Goal: Complete application form

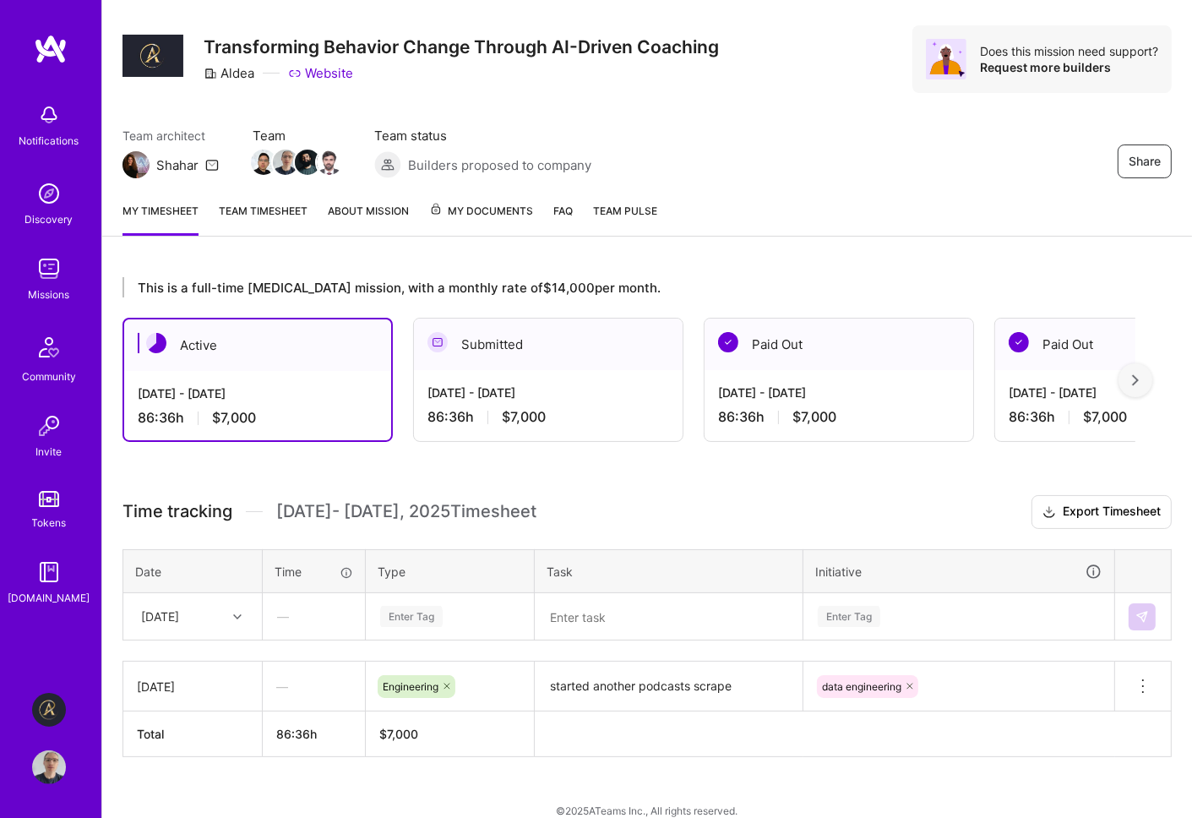
scroll to position [52, 0]
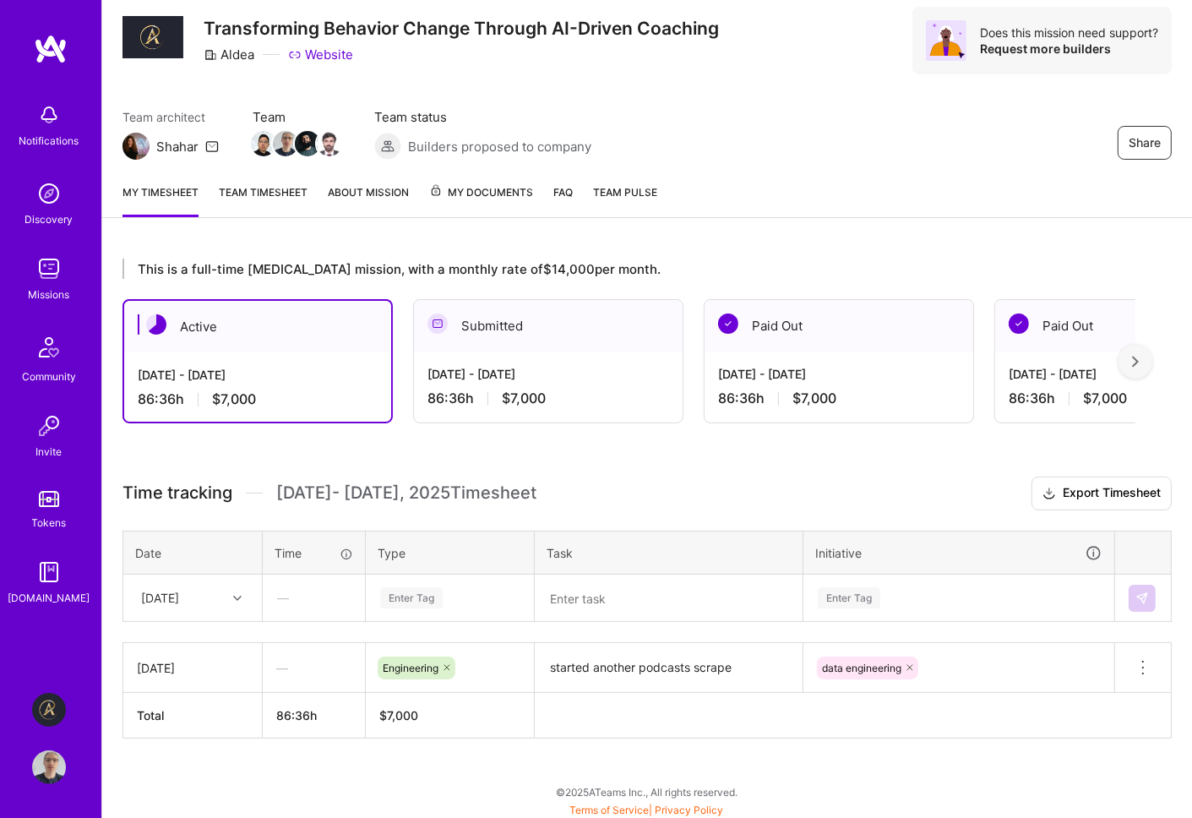
click at [405, 594] on div "Enter Tag" at bounding box center [411, 597] width 62 height 26
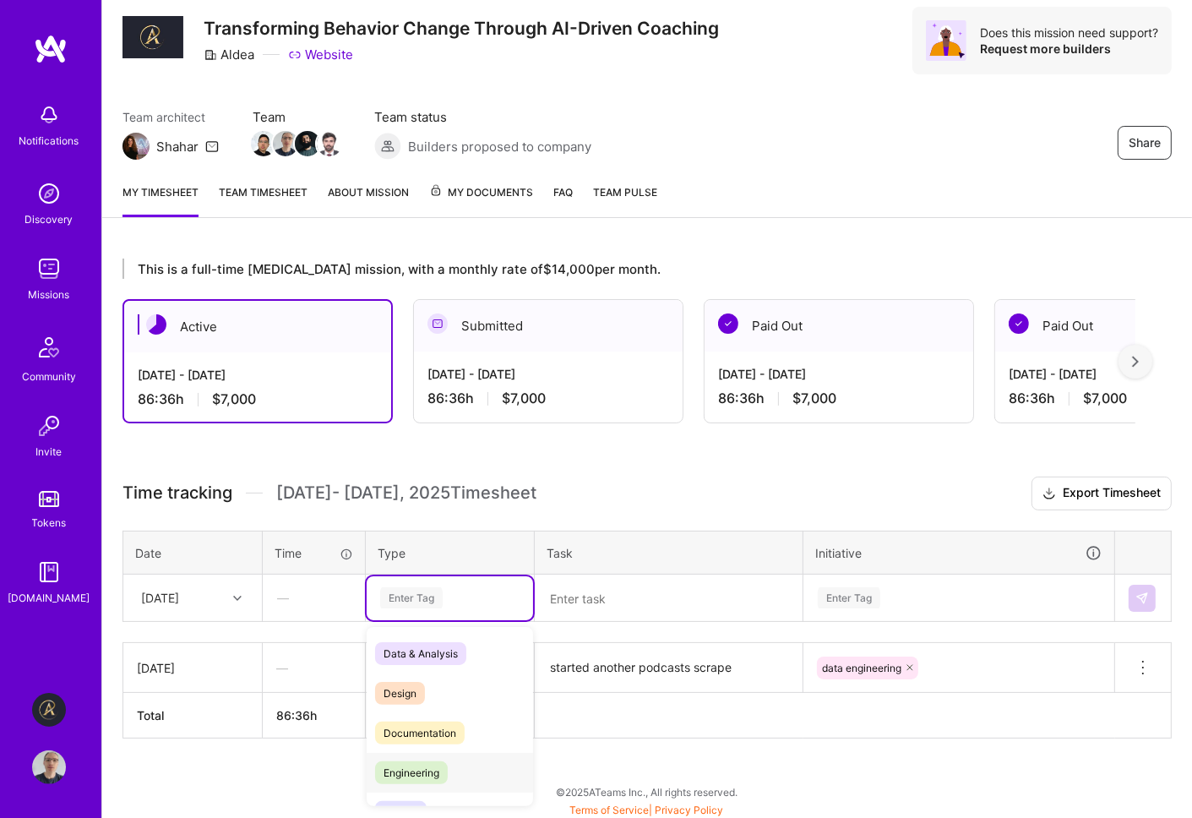
click at [426, 769] on span "Engineering" at bounding box center [411, 772] width 73 height 23
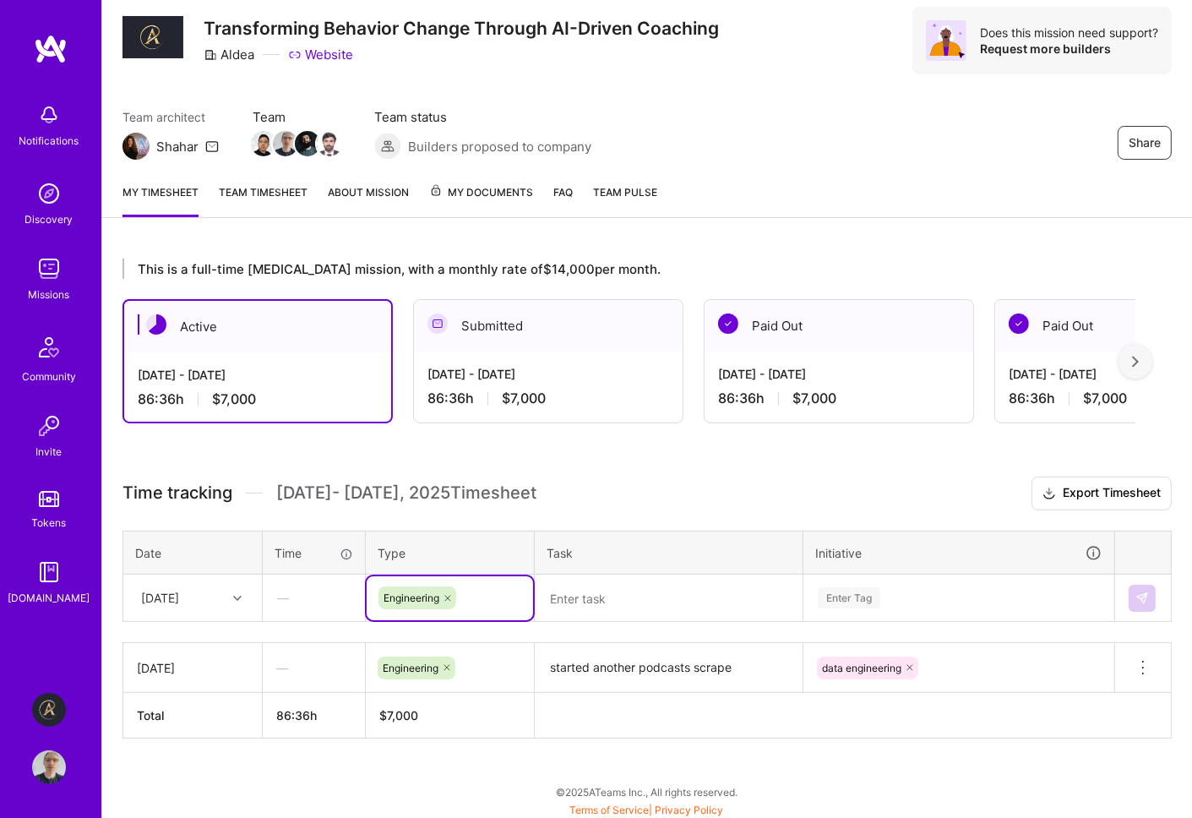
click at [898, 587] on div "Enter Tag" at bounding box center [958, 598] width 309 height 44
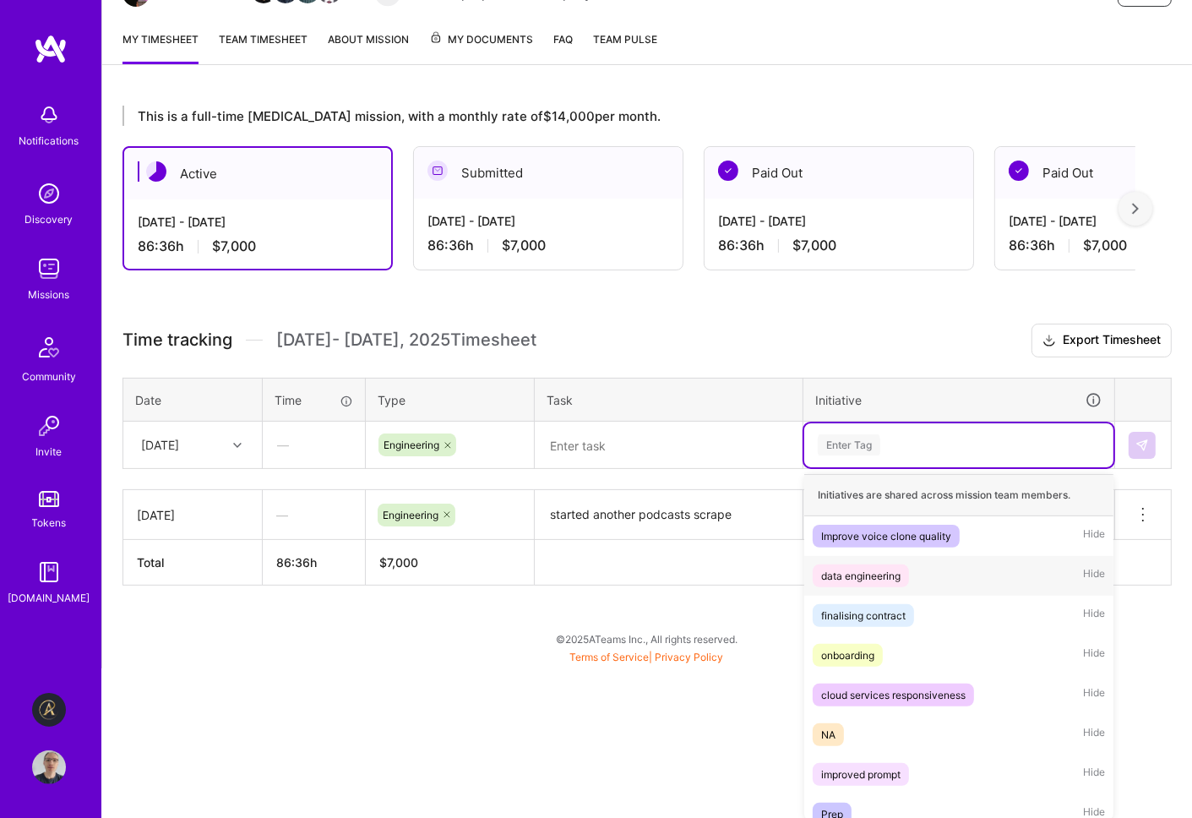
click at [895, 577] on div "data engineering" at bounding box center [860, 576] width 79 height 18
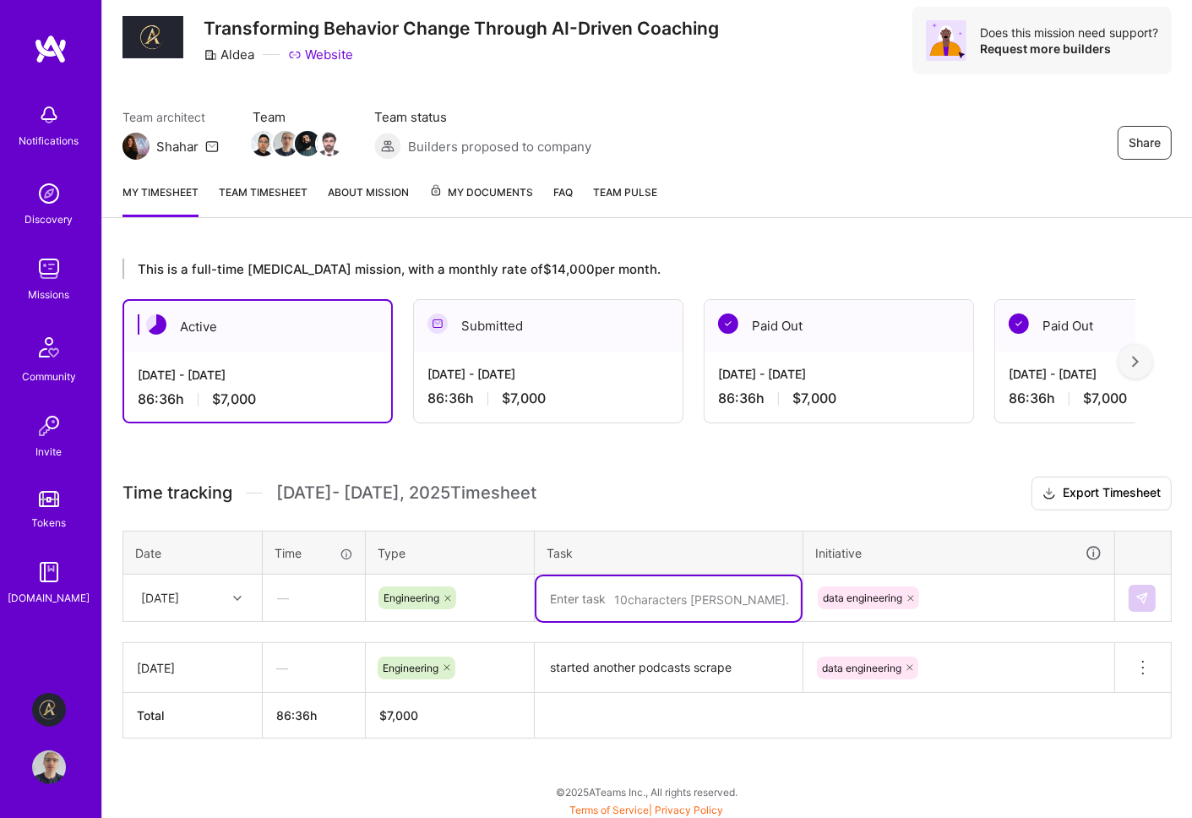
click at [587, 594] on textarea at bounding box center [668, 598] width 264 height 45
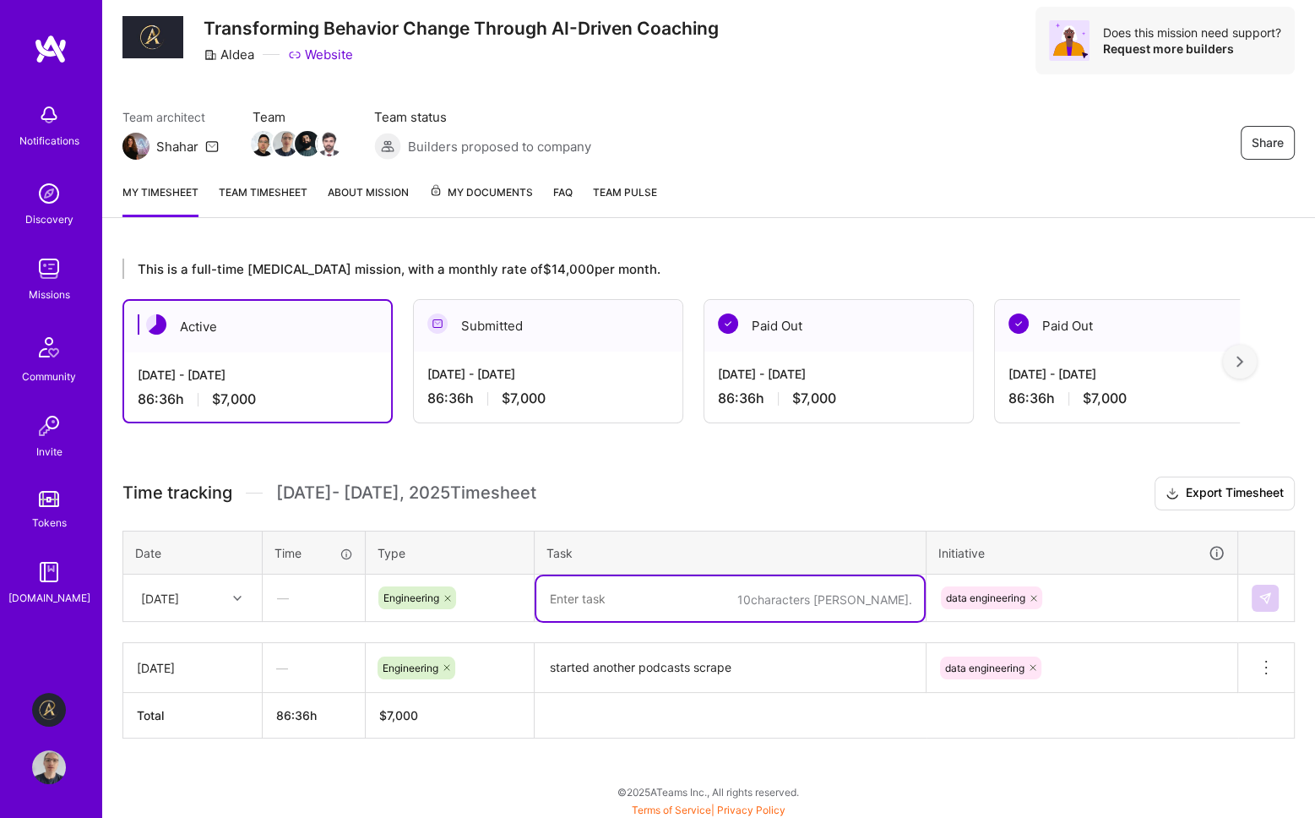
click at [881, 77] on div "Share Transforming Behavior Change Through AI-Driven Coaching Aldea Website Doe…" at bounding box center [708, 59] width 1213 height 222
click at [610, 601] on textarea at bounding box center [730, 598] width 388 height 45
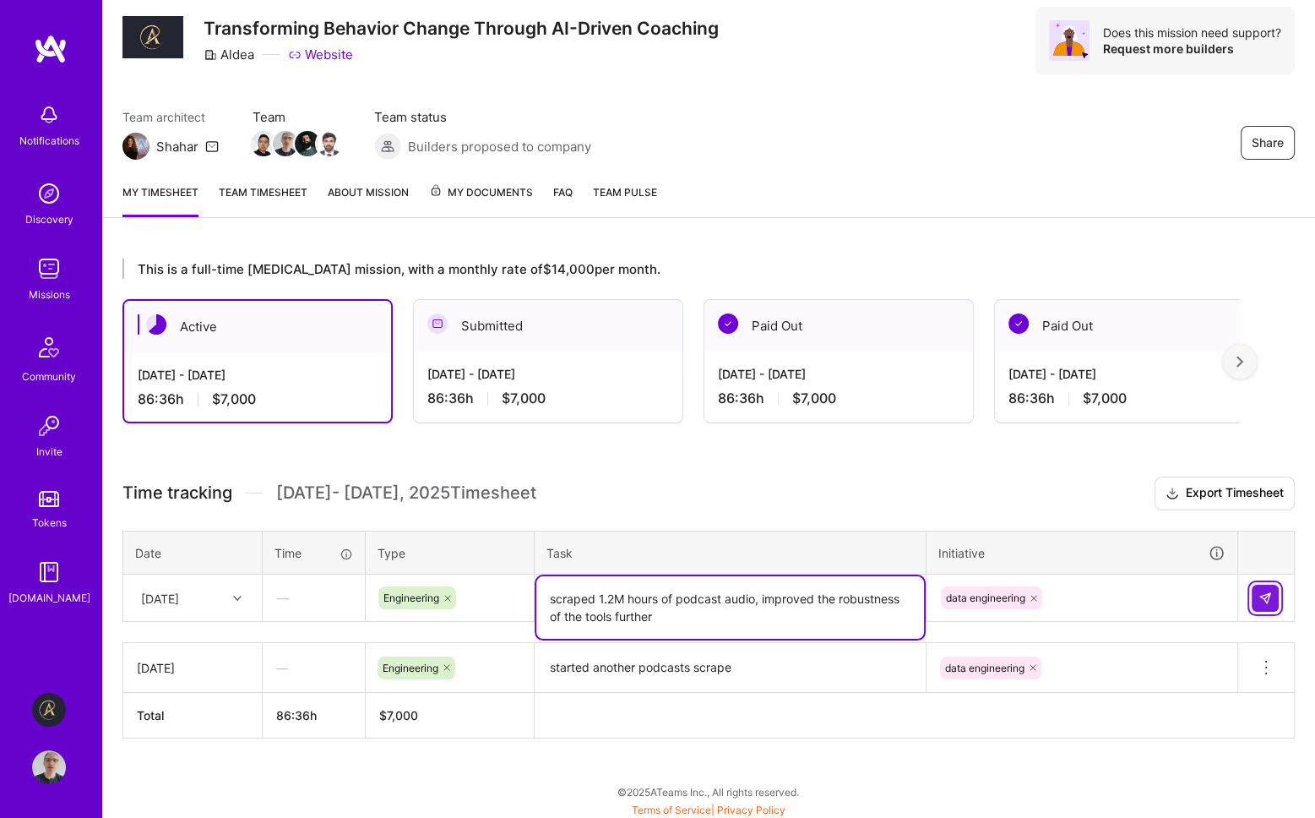
type textarea "scraped 1.2M hours of podcast audio, improved the robustness of the tools furth…"
click at [1191, 600] on img at bounding box center [1265, 598] width 14 height 14
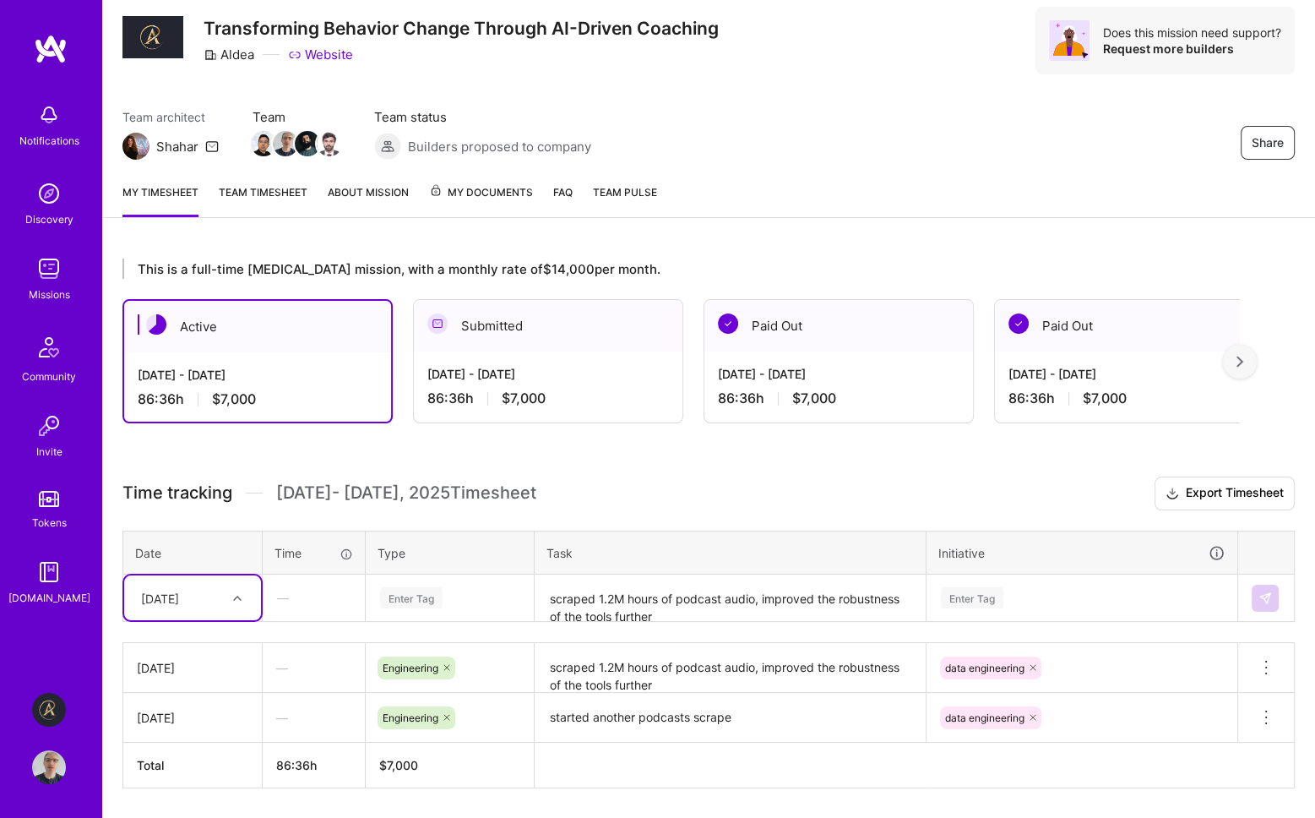
click at [842, 122] on div "Team architect Shahar Team Team status Builders proposed to company Share" at bounding box center [708, 134] width 1172 height 52
click at [40, 282] on img at bounding box center [49, 269] width 34 height 34
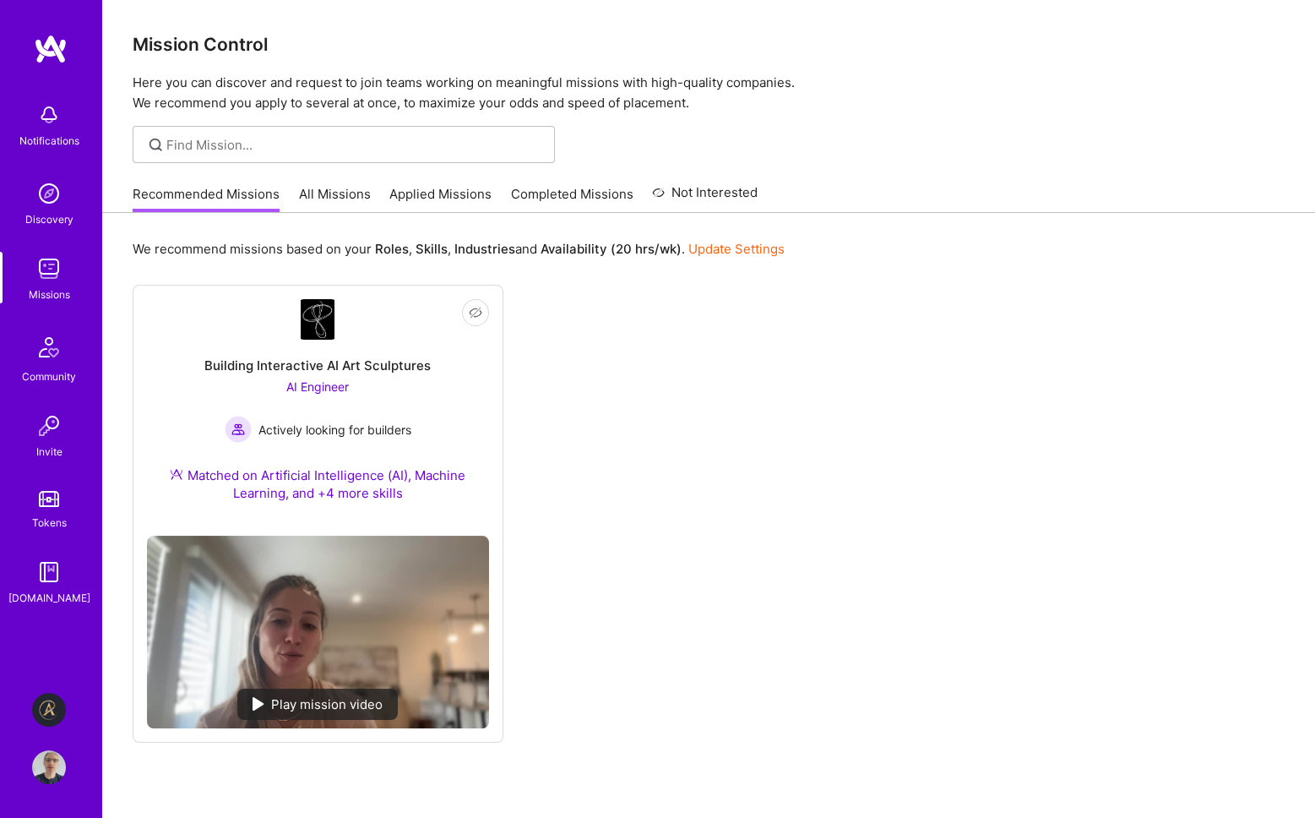
click at [421, 192] on link "Applied Missions" at bounding box center [440, 199] width 102 height 28
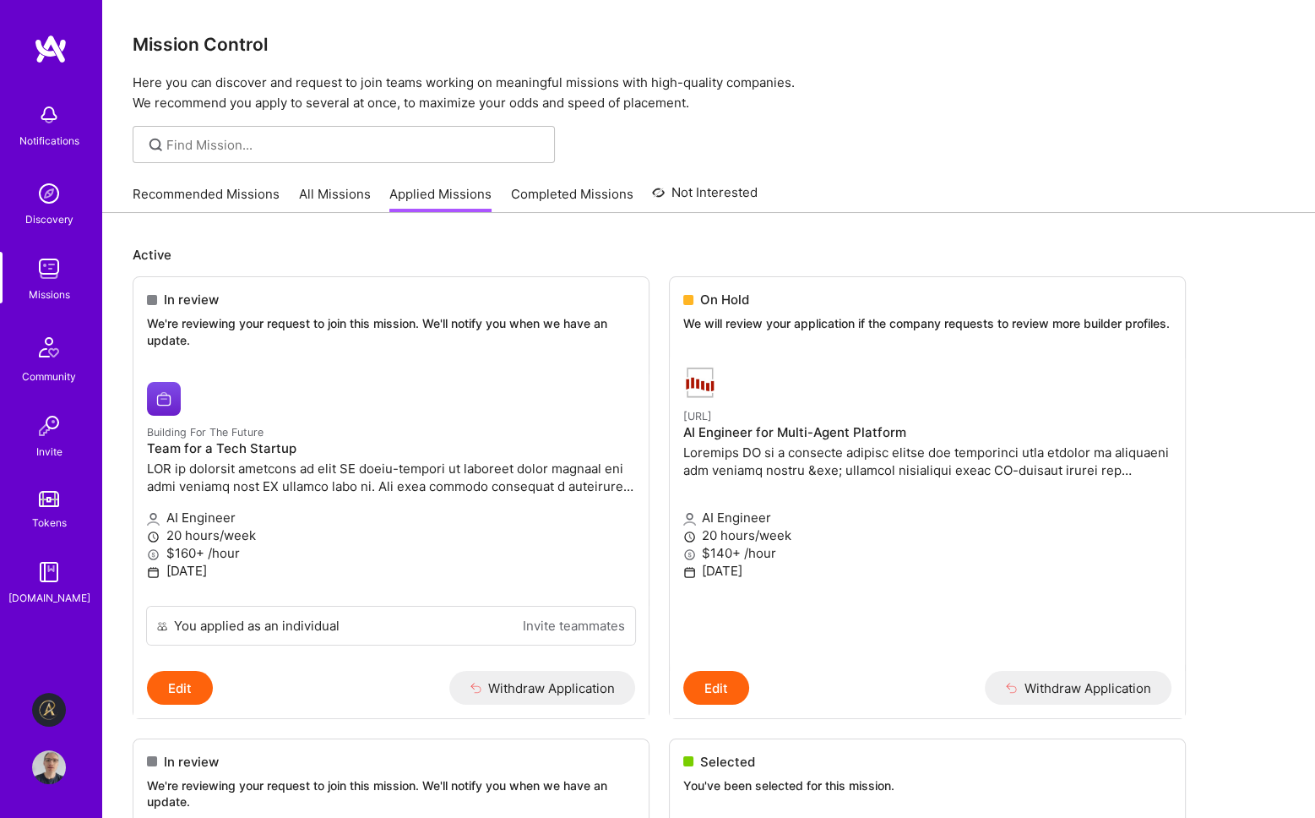
click at [204, 193] on link "Recommended Missions" at bounding box center [206, 199] width 147 height 28
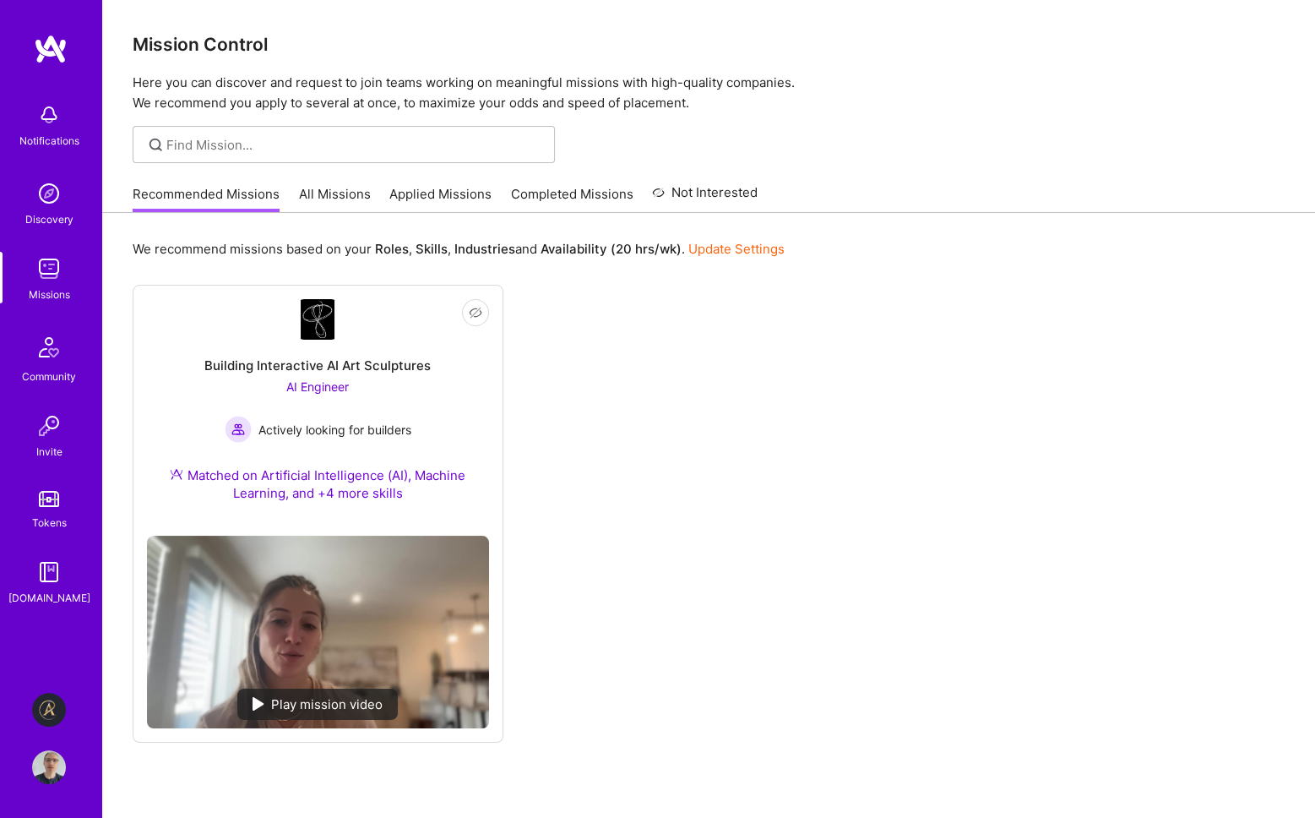
click at [340, 198] on link "All Missions" at bounding box center [335, 199] width 72 height 28
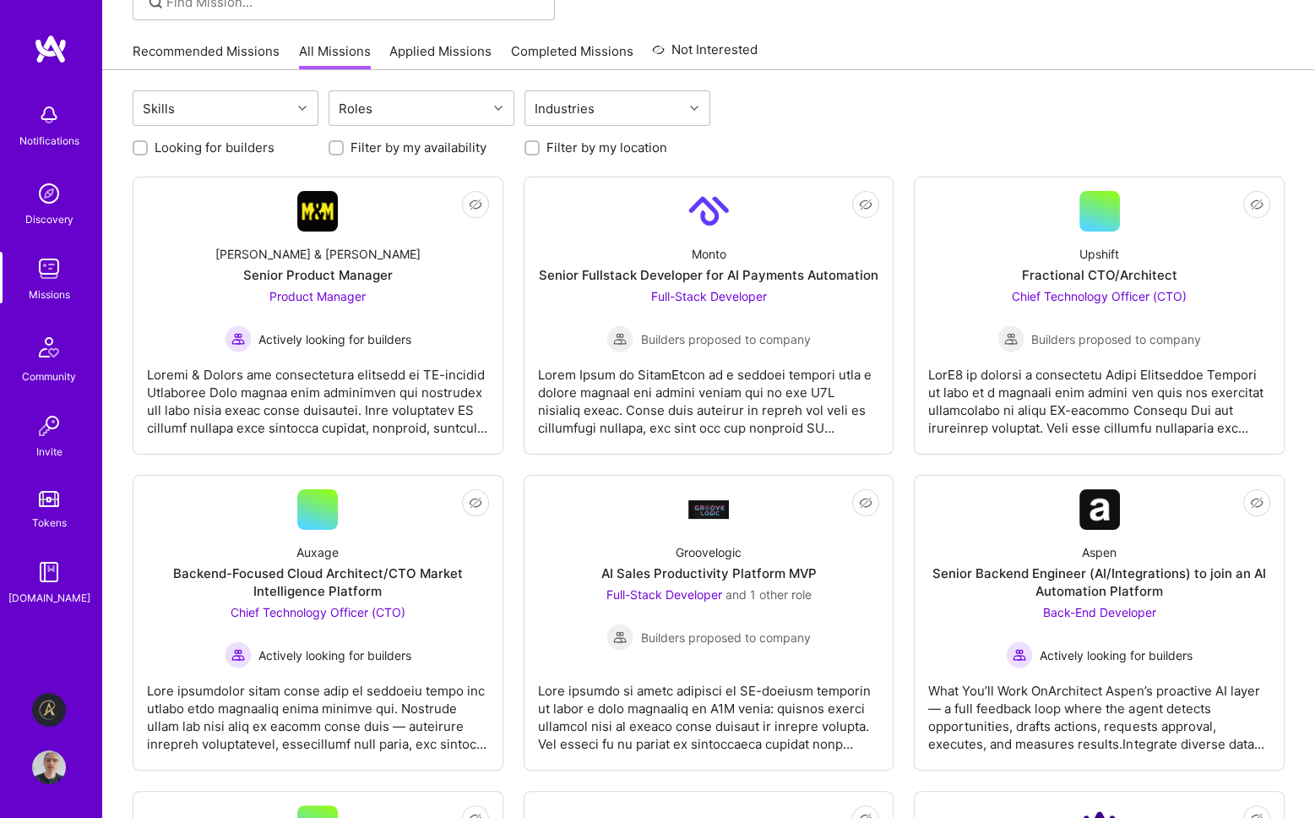
scroll to position [169, 0]
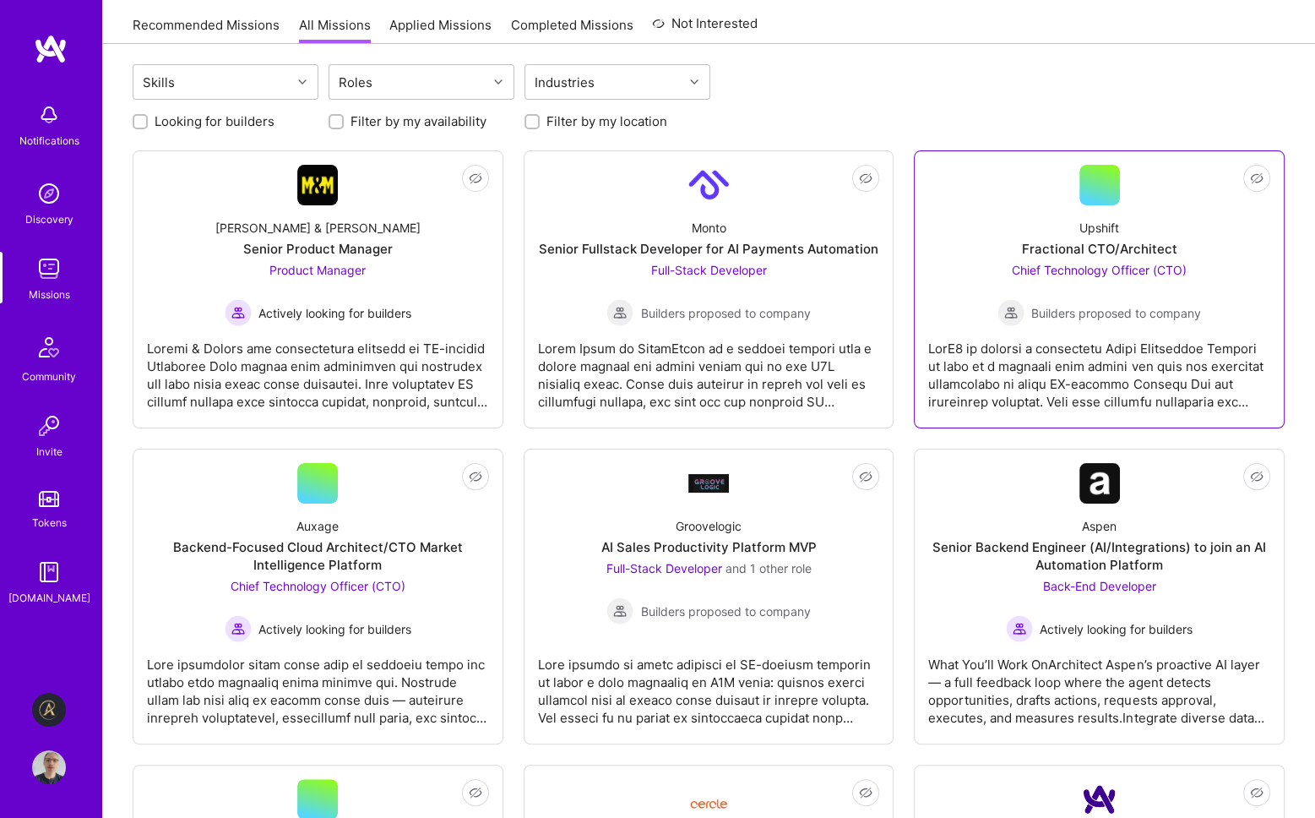
click at [1105, 268] on span "Chief Technology Officer (CTO)" at bounding box center [1099, 270] width 175 height 14
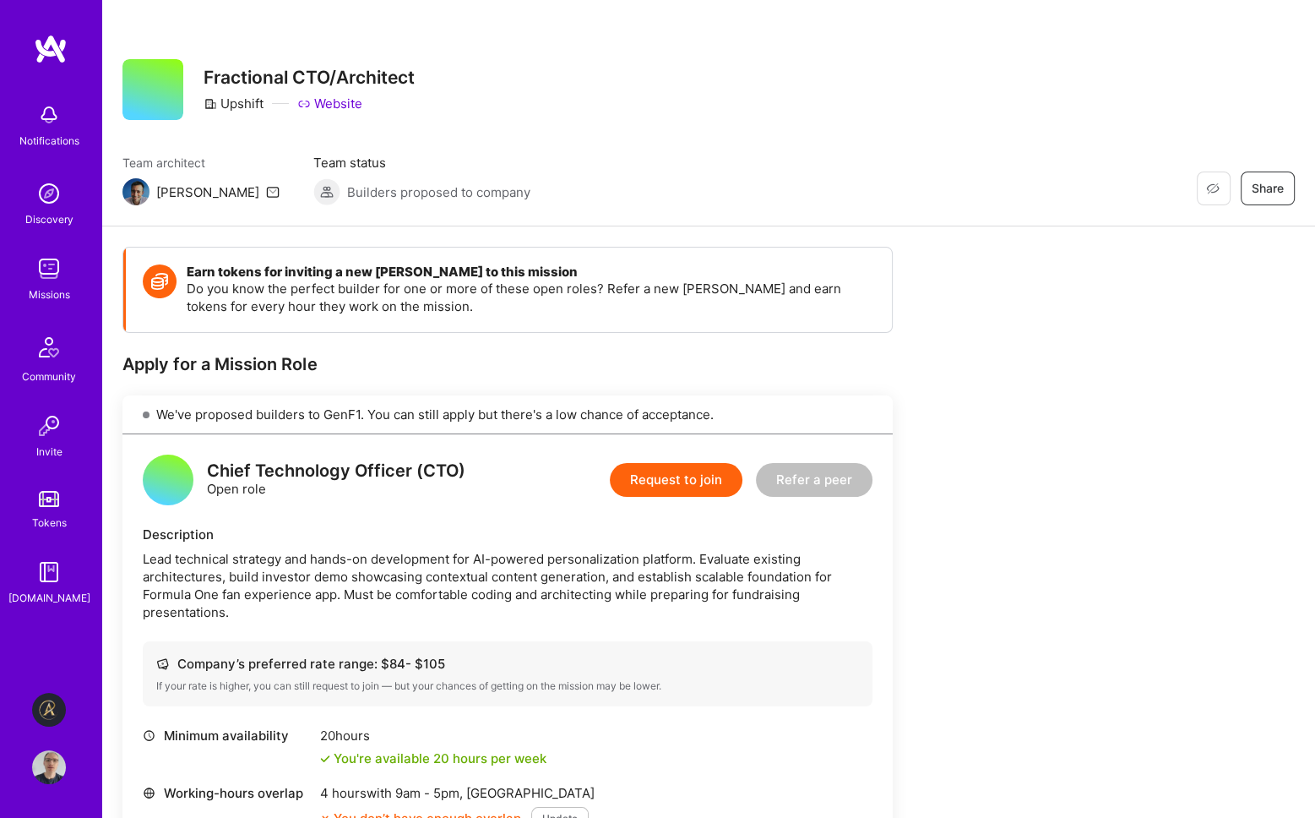
click at [352, 101] on link "Website" at bounding box center [329, 104] width 65 height 18
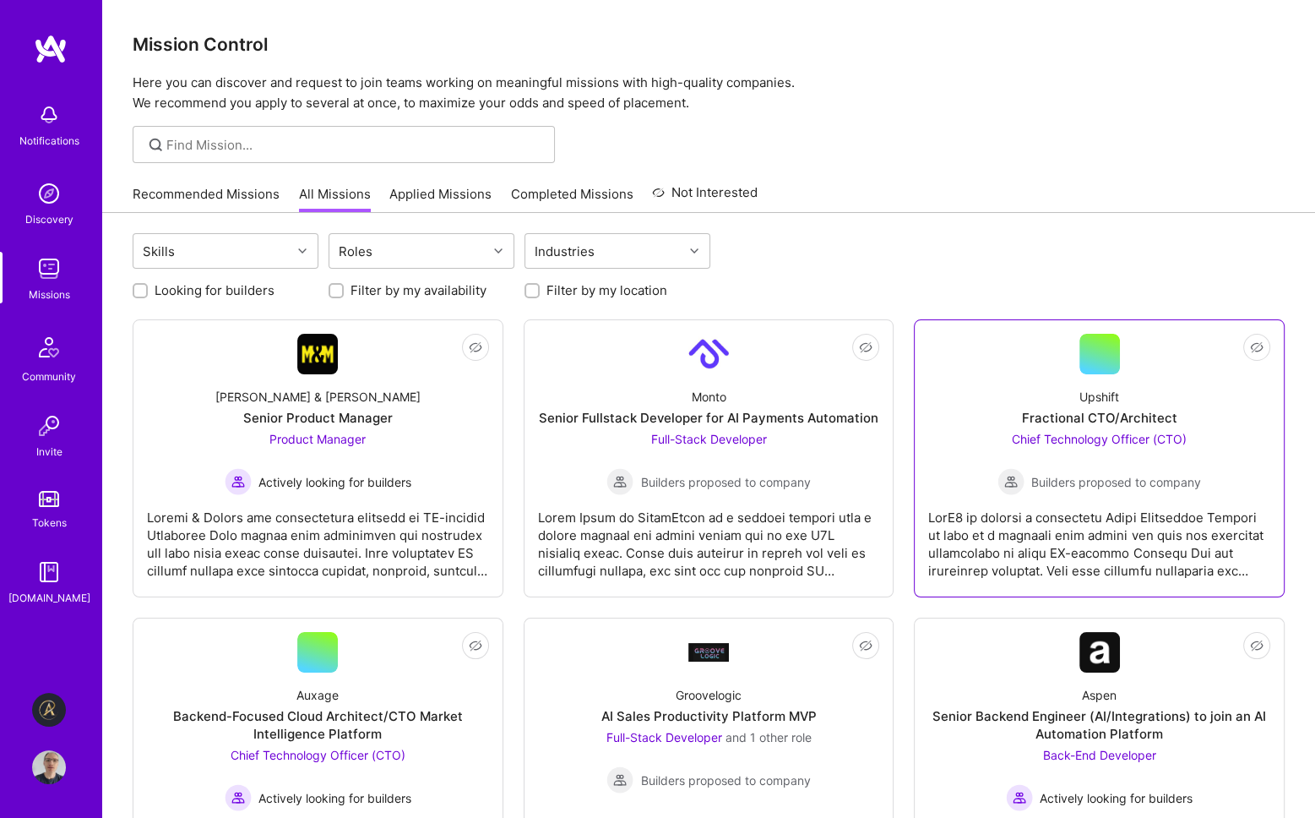
click at [1062, 436] on span "Chief Technology Officer (CTO)" at bounding box center [1099, 439] width 175 height 14
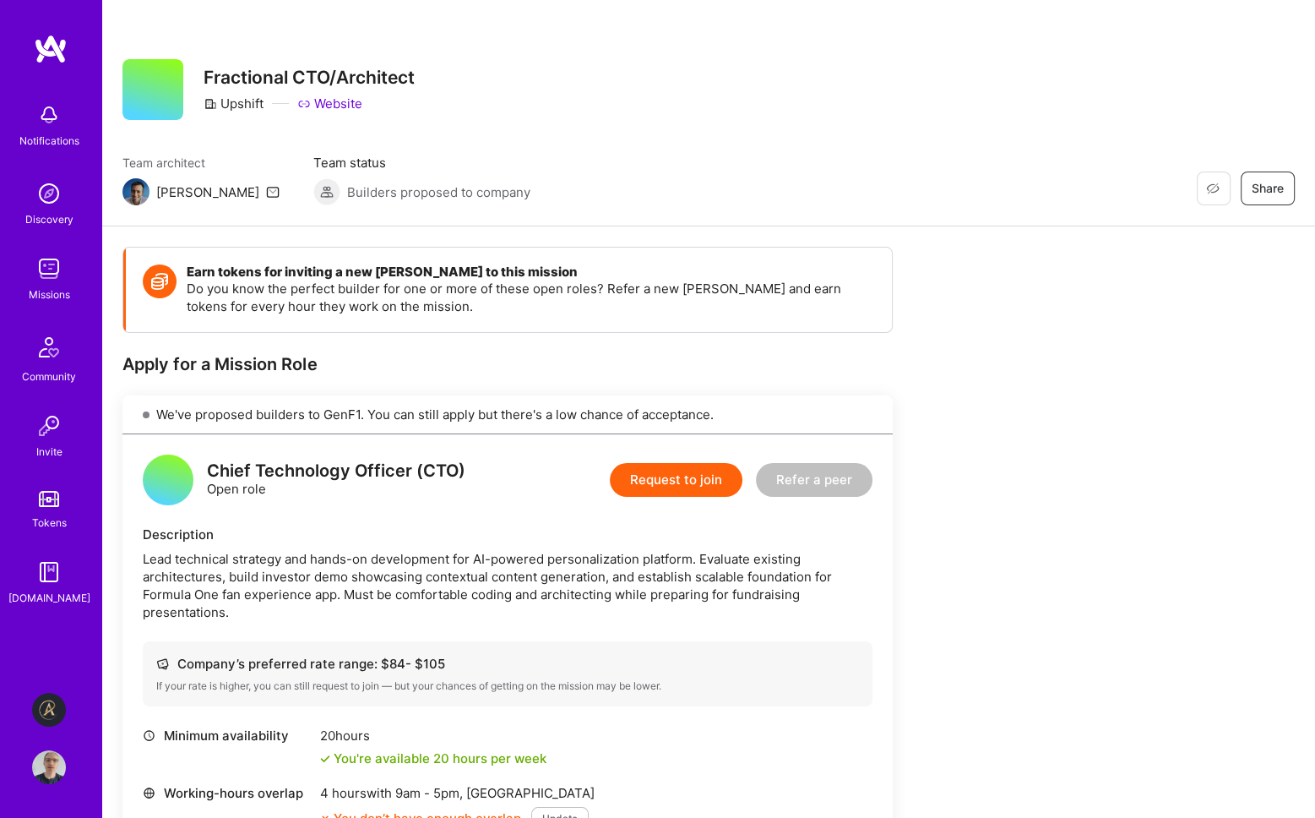
click at [715, 471] on button "Request to join" at bounding box center [676, 480] width 133 height 34
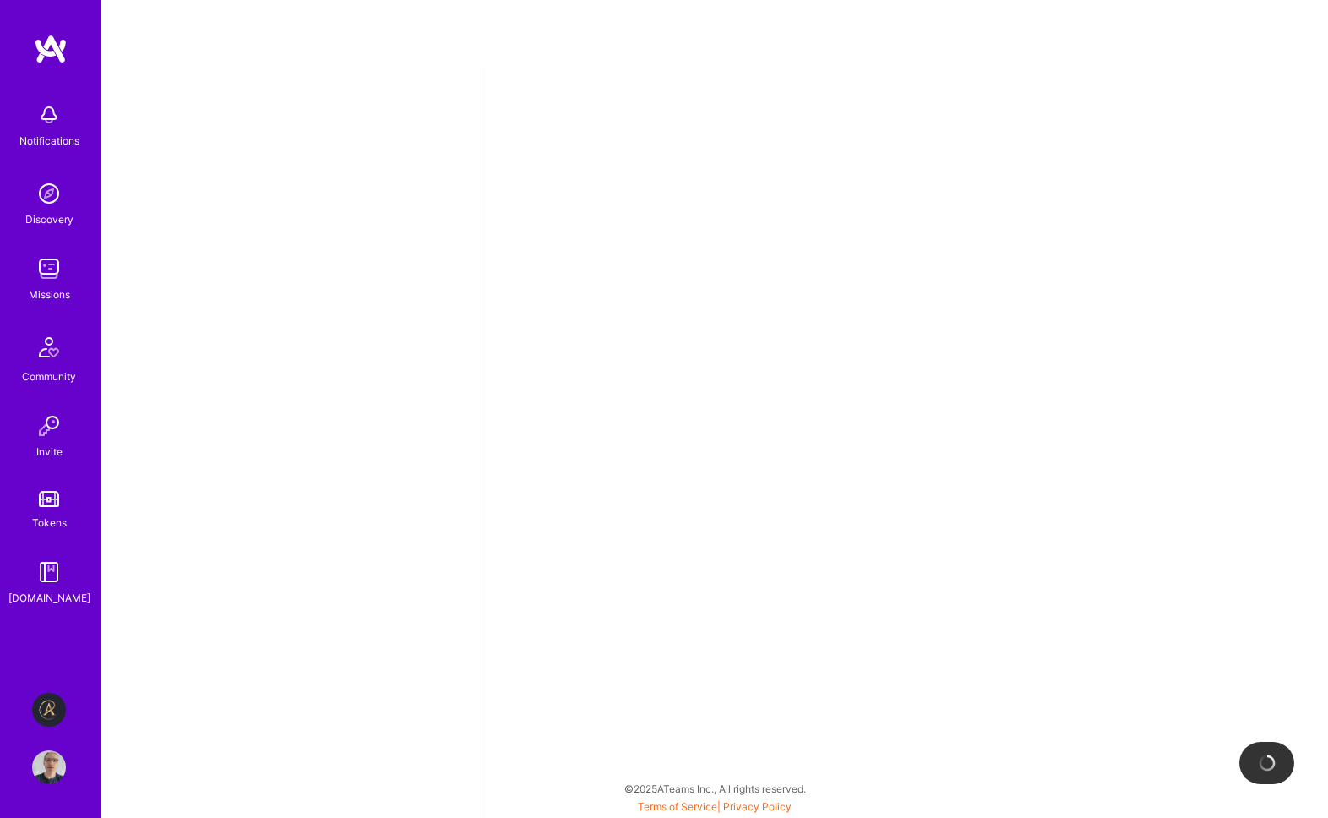
select select "GB"
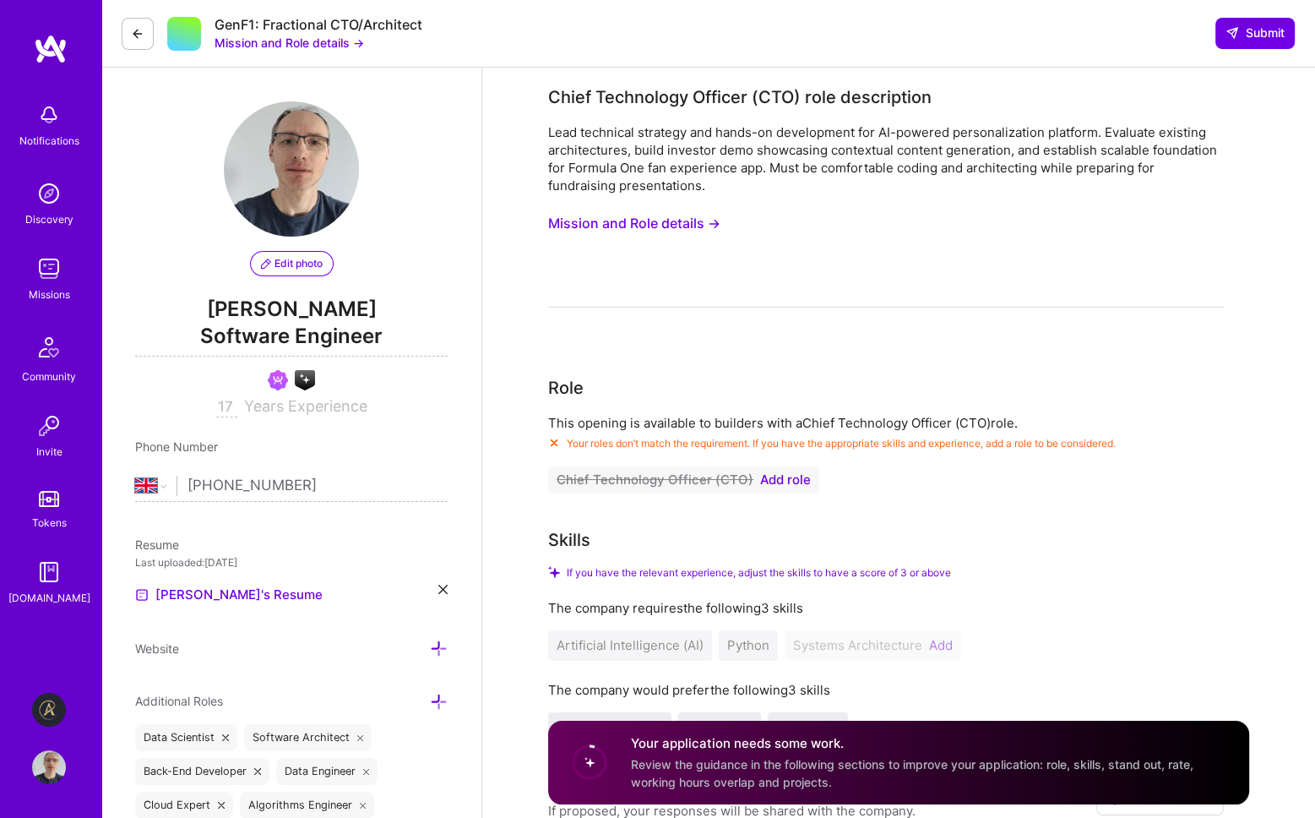
scroll to position [169, 0]
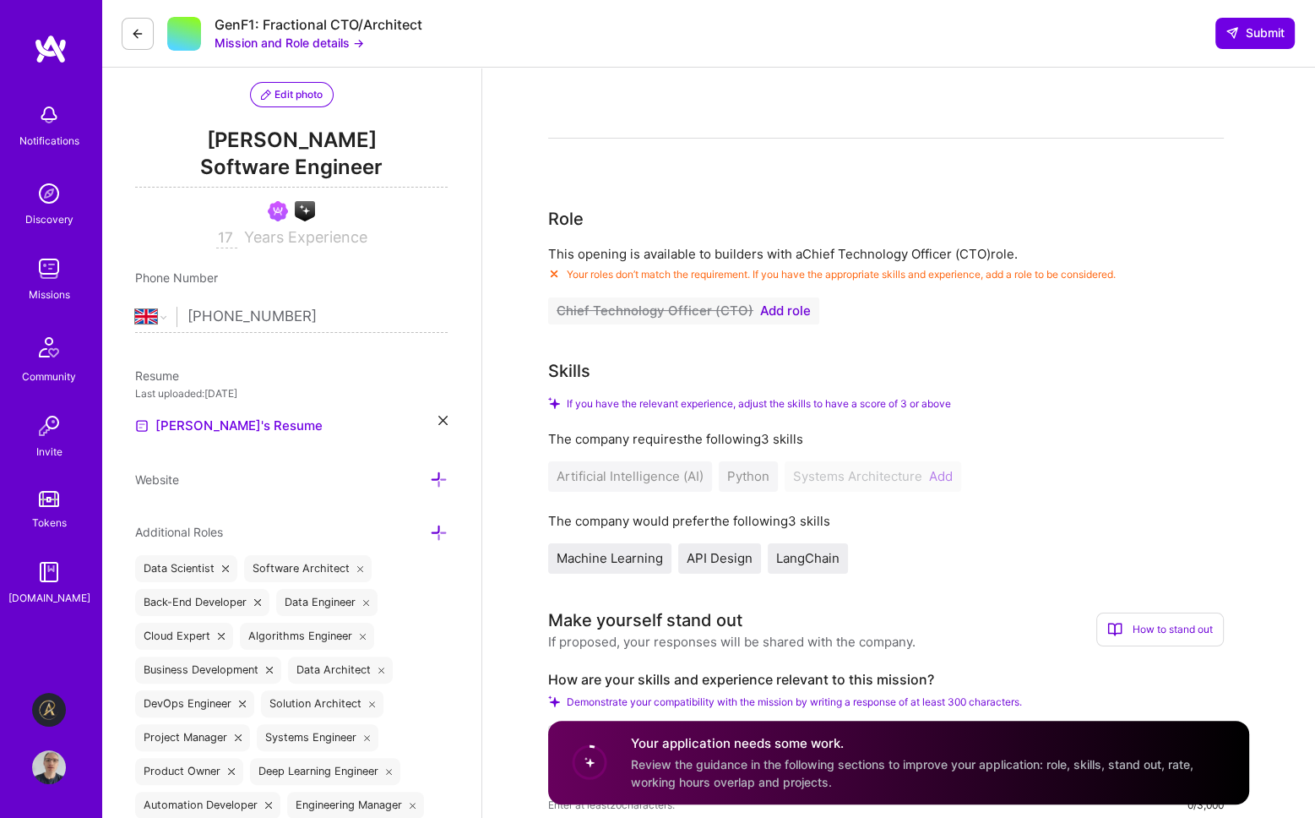
click at [942, 476] on div "Artificial Intelligence (AI) Python Systems Architecture Add" at bounding box center [886, 476] width 676 height 30
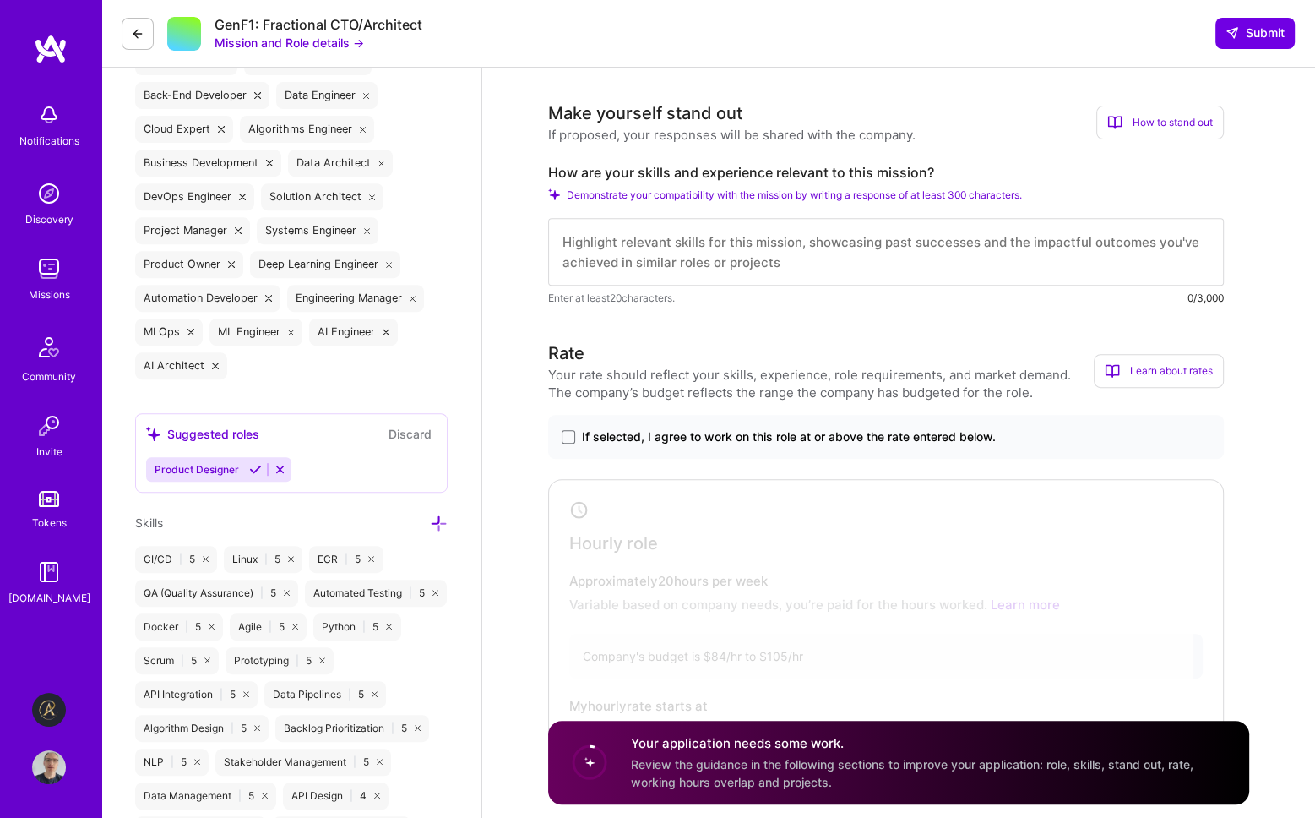
scroll to position [845, 0]
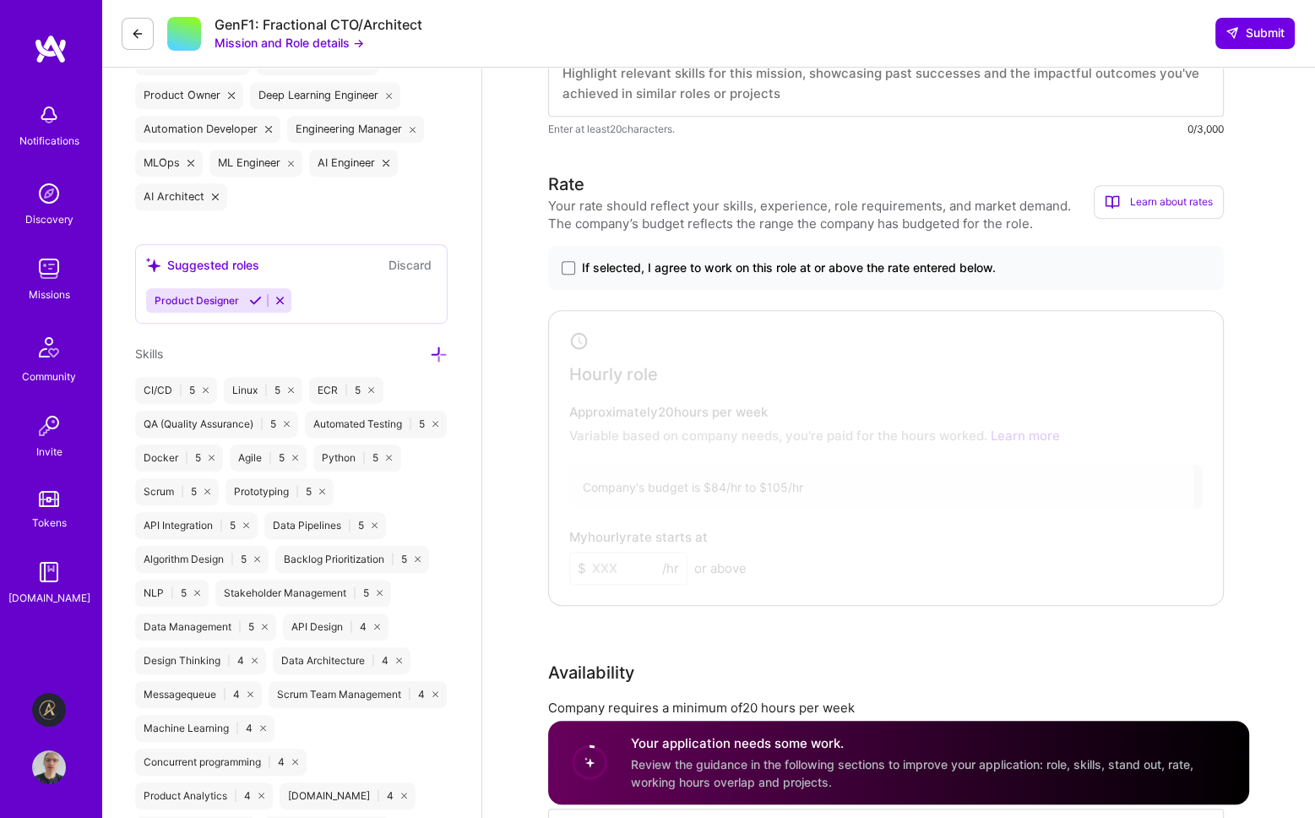
click at [442, 348] on icon at bounding box center [439, 354] width 18 height 18
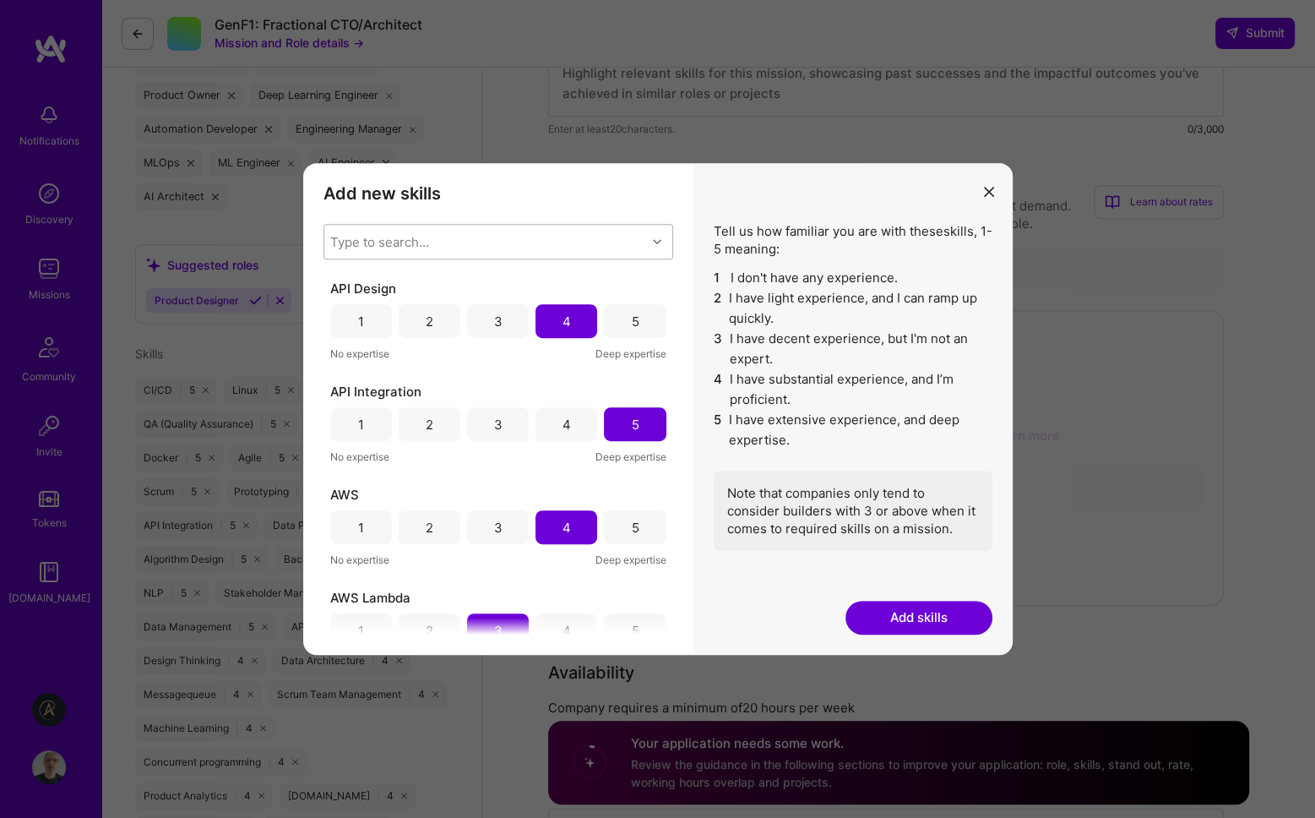
click at [426, 239] on div "Type to search..." at bounding box center [379, 242] width 99 height 18
type input "system"
click at [340, 343] on input "modal" at bounding box center [343, 349] width 12 height 12
checkbox input "false"
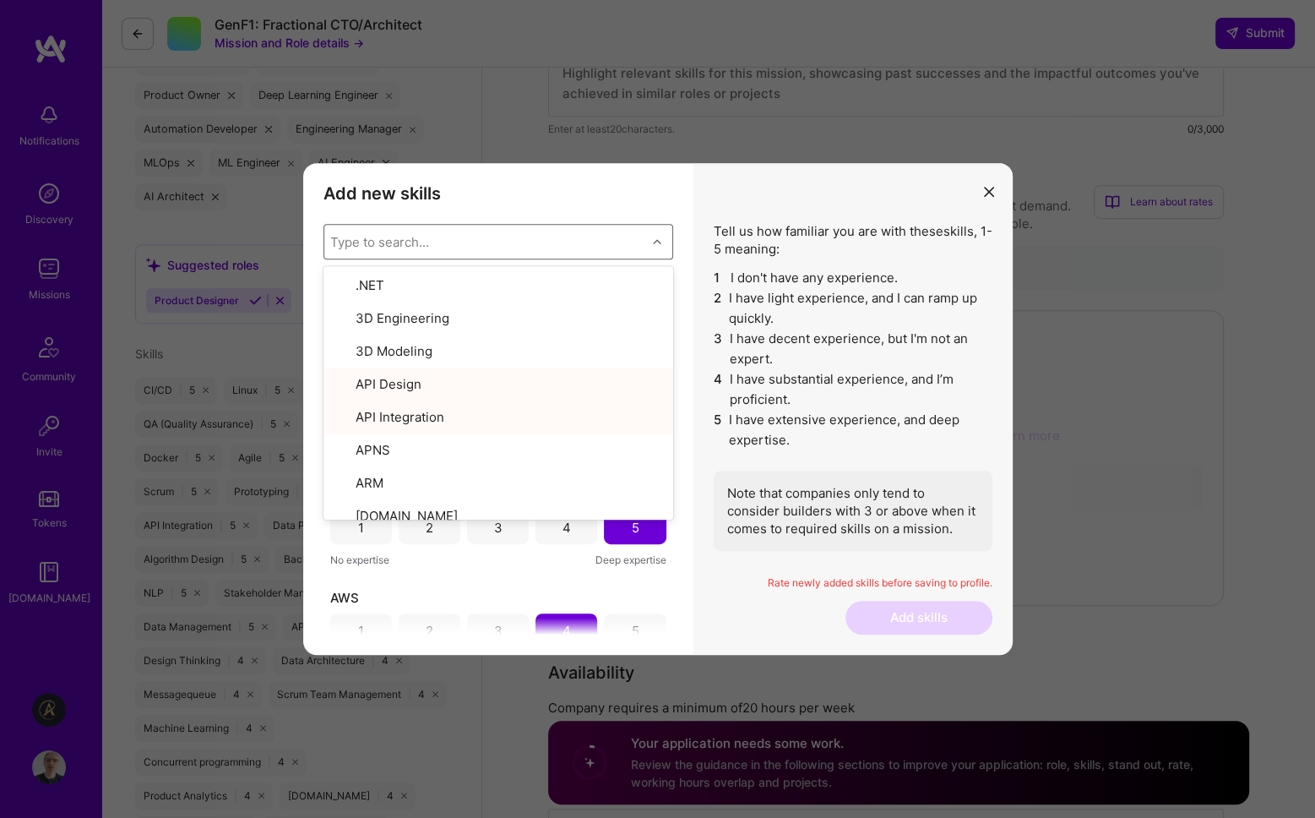
click at [674, 199] on div "Add new skills Tell us how familiar you are with given skills, using between 1 …" at bounding box center [498, 409] width 390 height 492
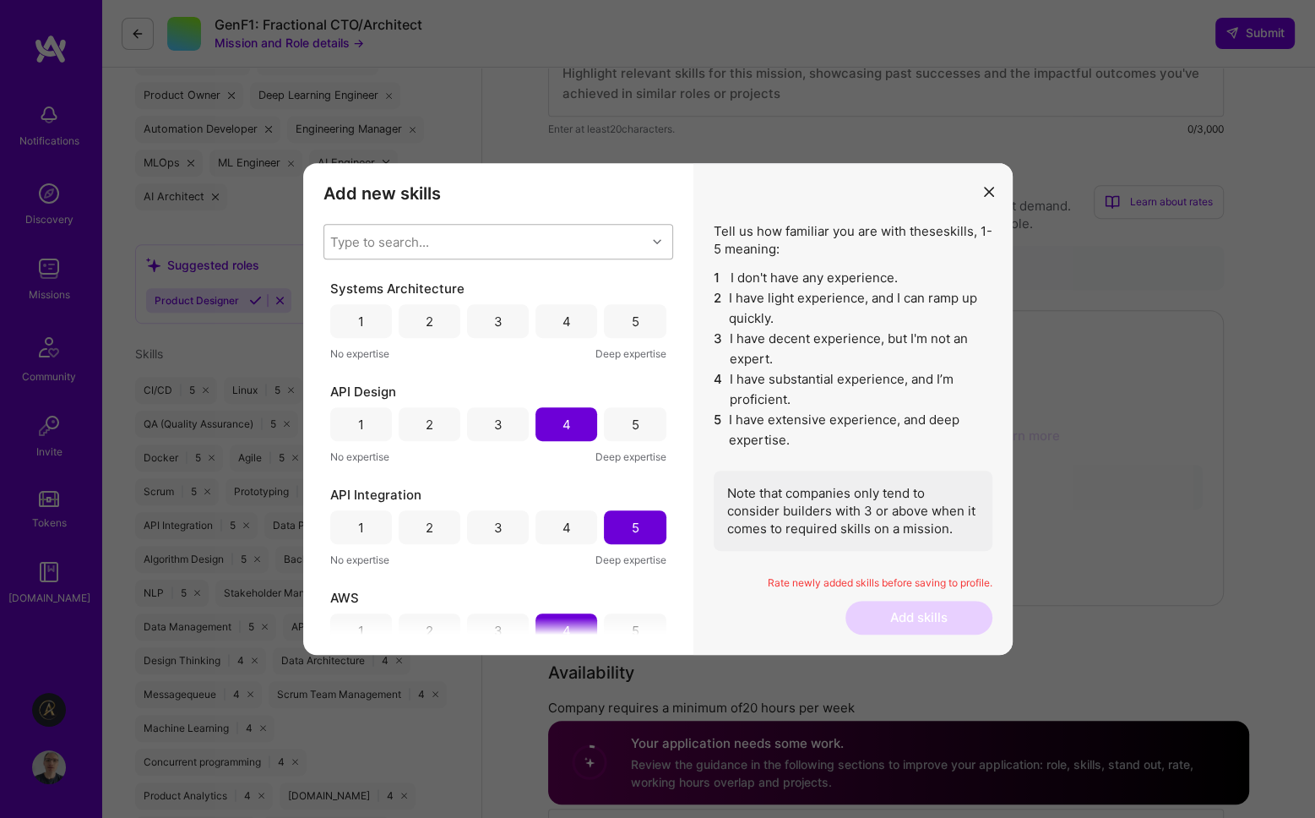
click at [562, 313] on div "4" at bounding box center [566, 321] width 8 height 18
click at [894, 622] on button "Add skills" at bounding box center [918, 617] width 147 height 34
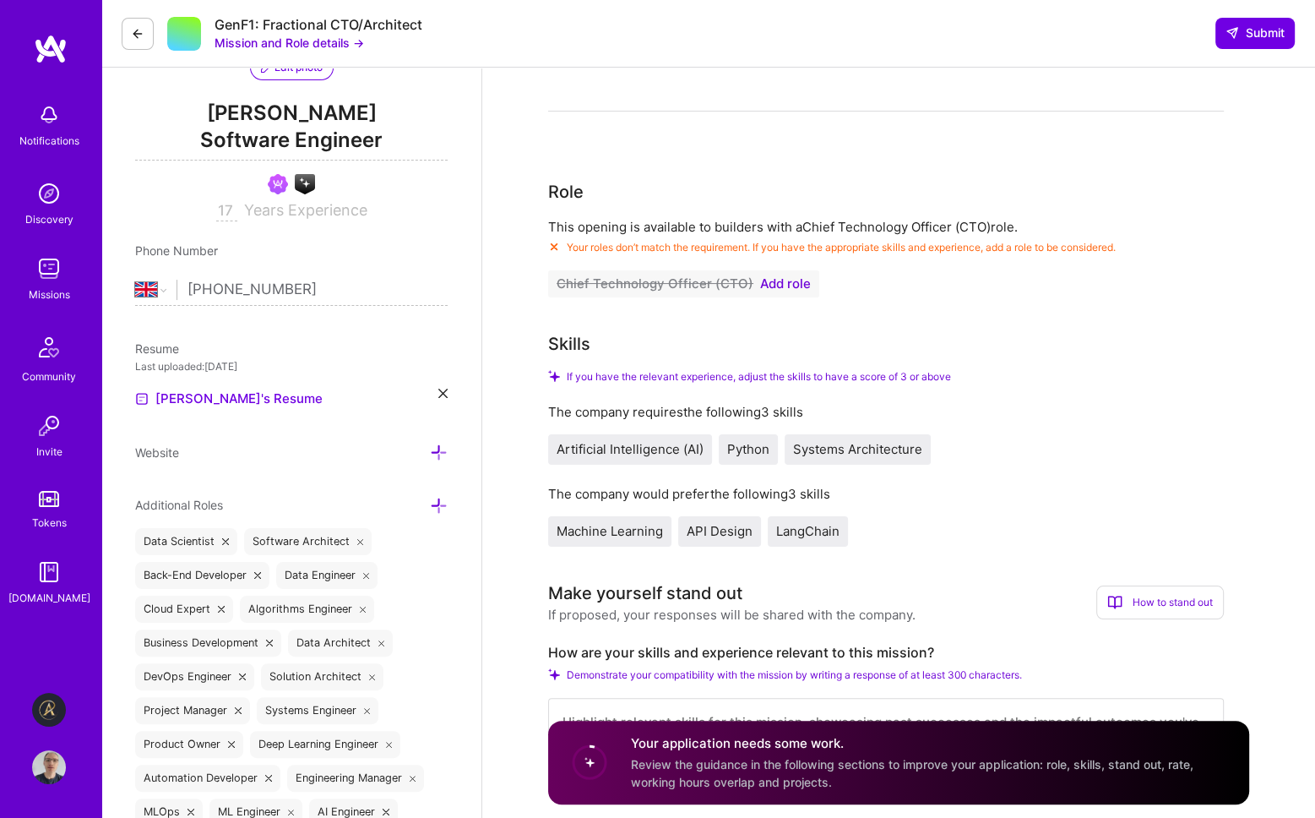
scroll to position [169, 0]
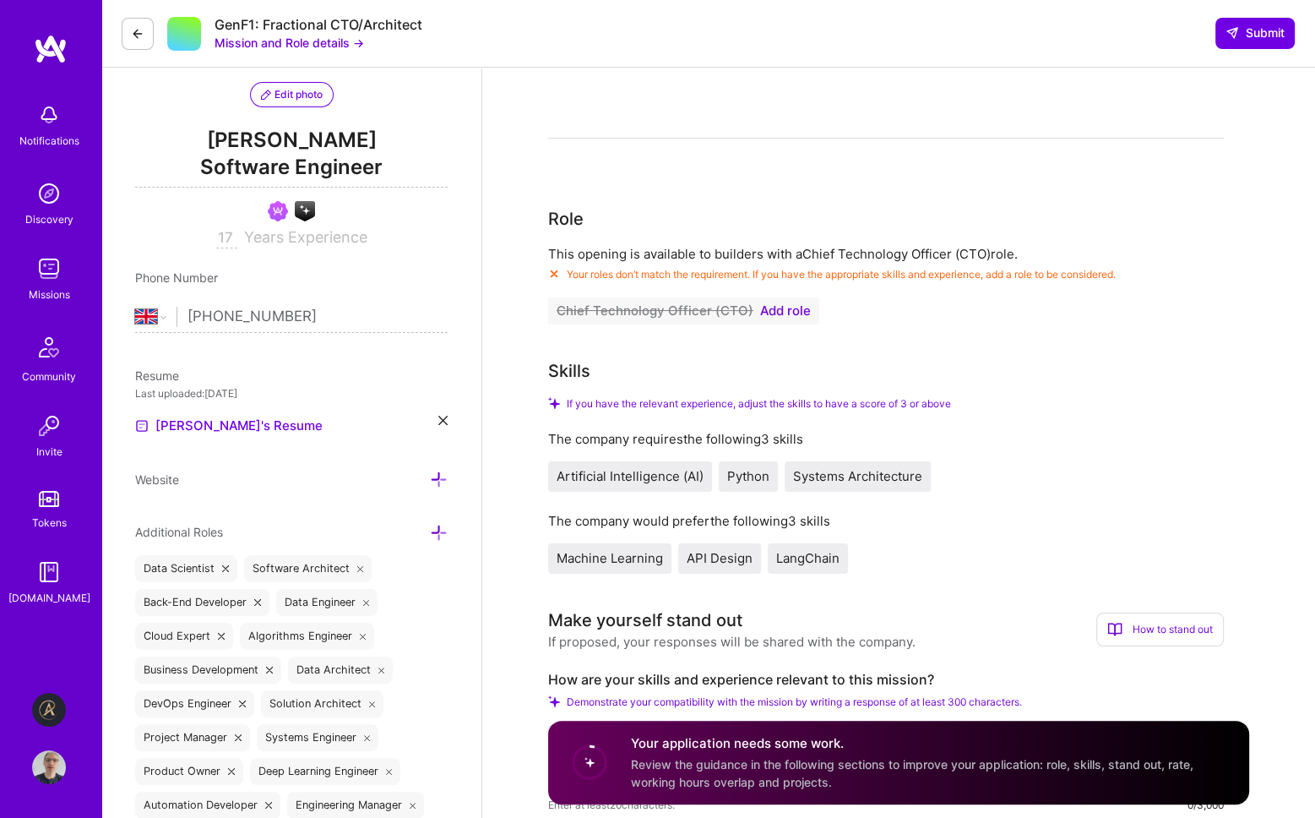
click at [780, 310] on span "Add role" at bounding box center [785, 311] width 51 height 14
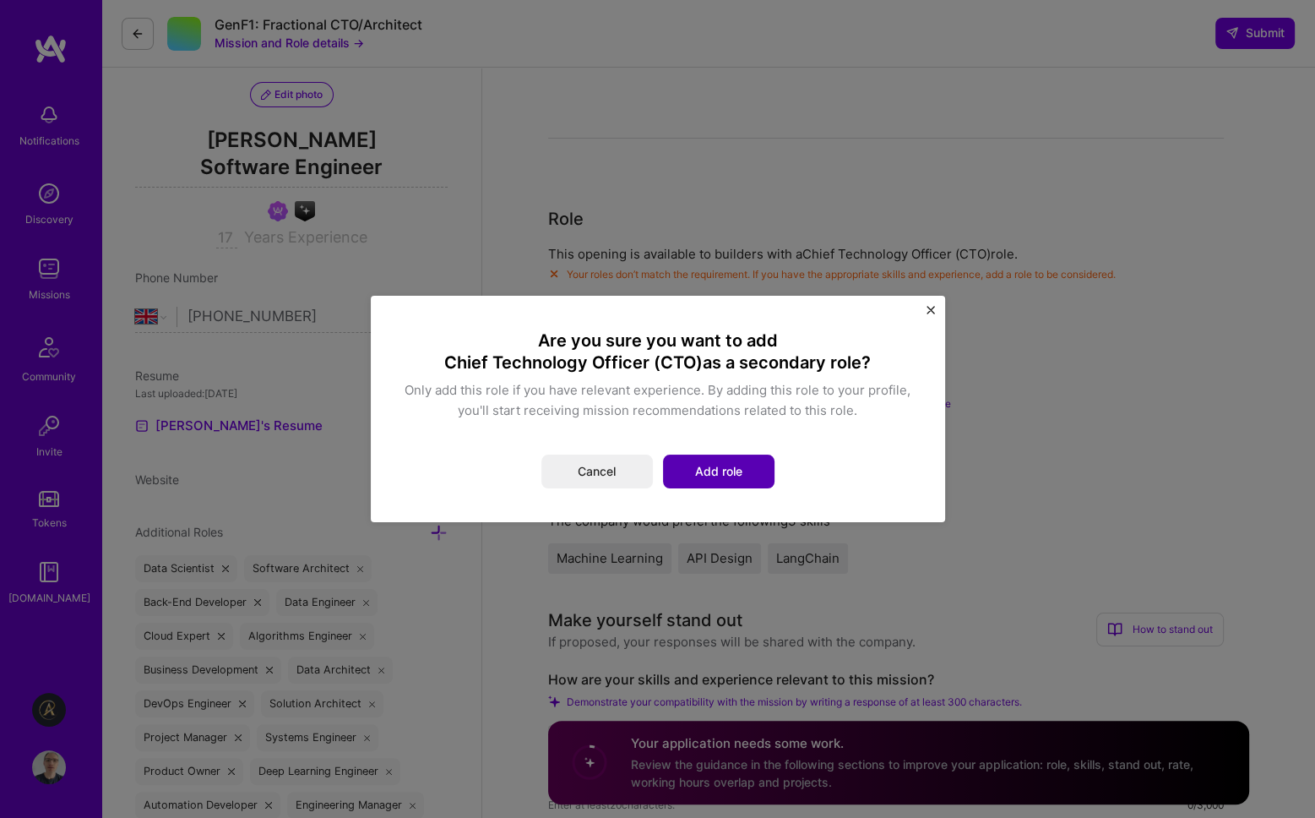
click at [747, 465] on button "Add role" at bounding box center [718, 471] width 111 height 34
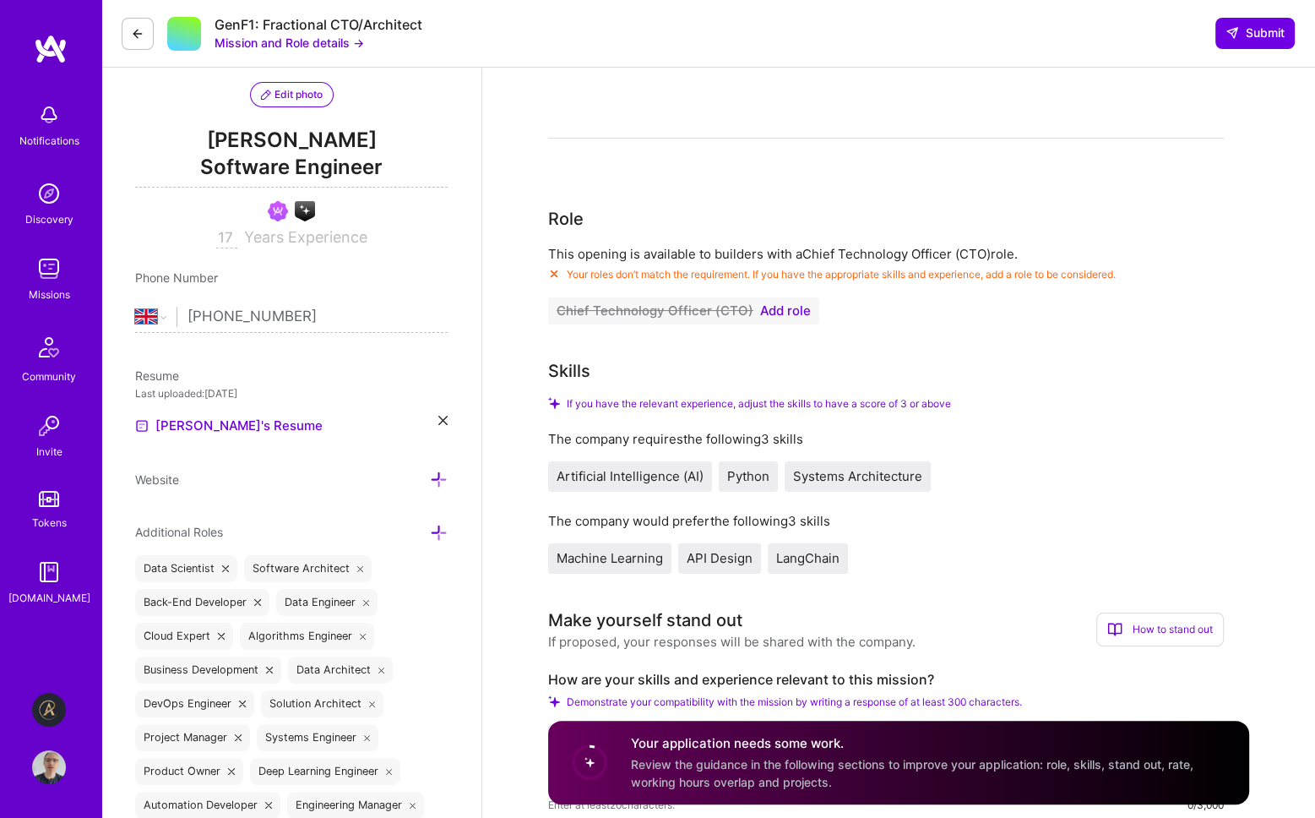
click at [1095, 274] on span "Your roles don’t match the requirement. If you have the appropriate skills and …" at bounding box center [841, 274] width 549 height 13
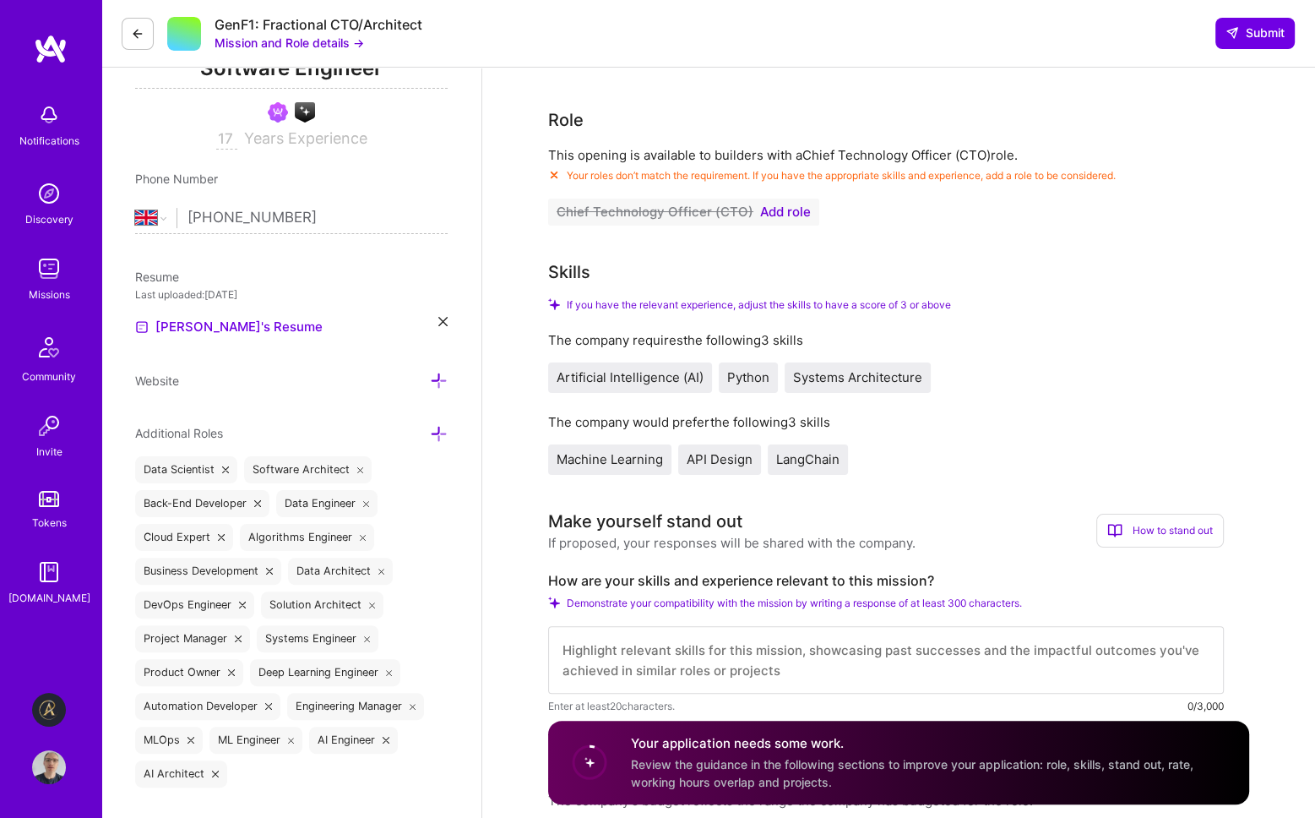
scroll to position [0, 0]
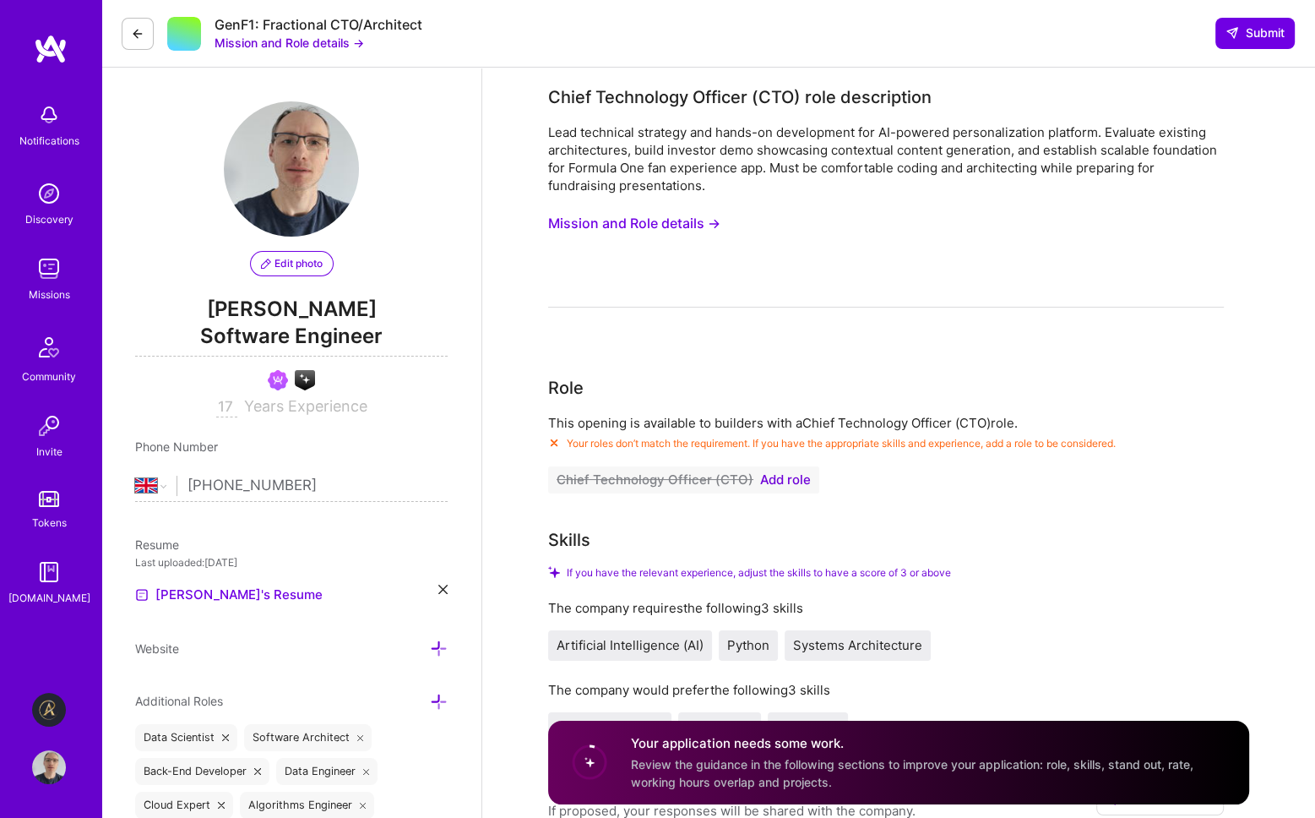
click at [791, 477] on span "Add role" at bounding box center [785, 480] width 51 height 14
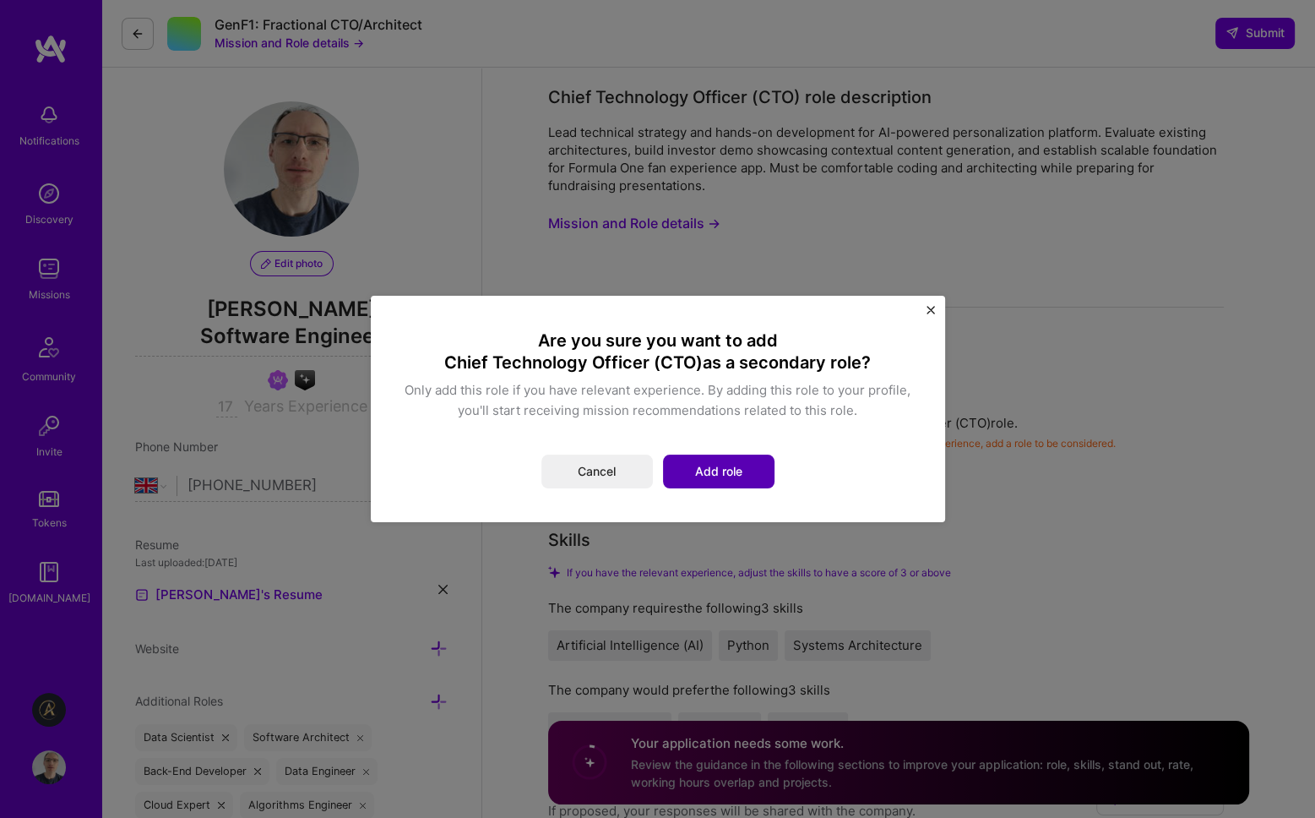
click at [725, 470] on button "Add role" at bounding box center [718, 471] width 111 height 34
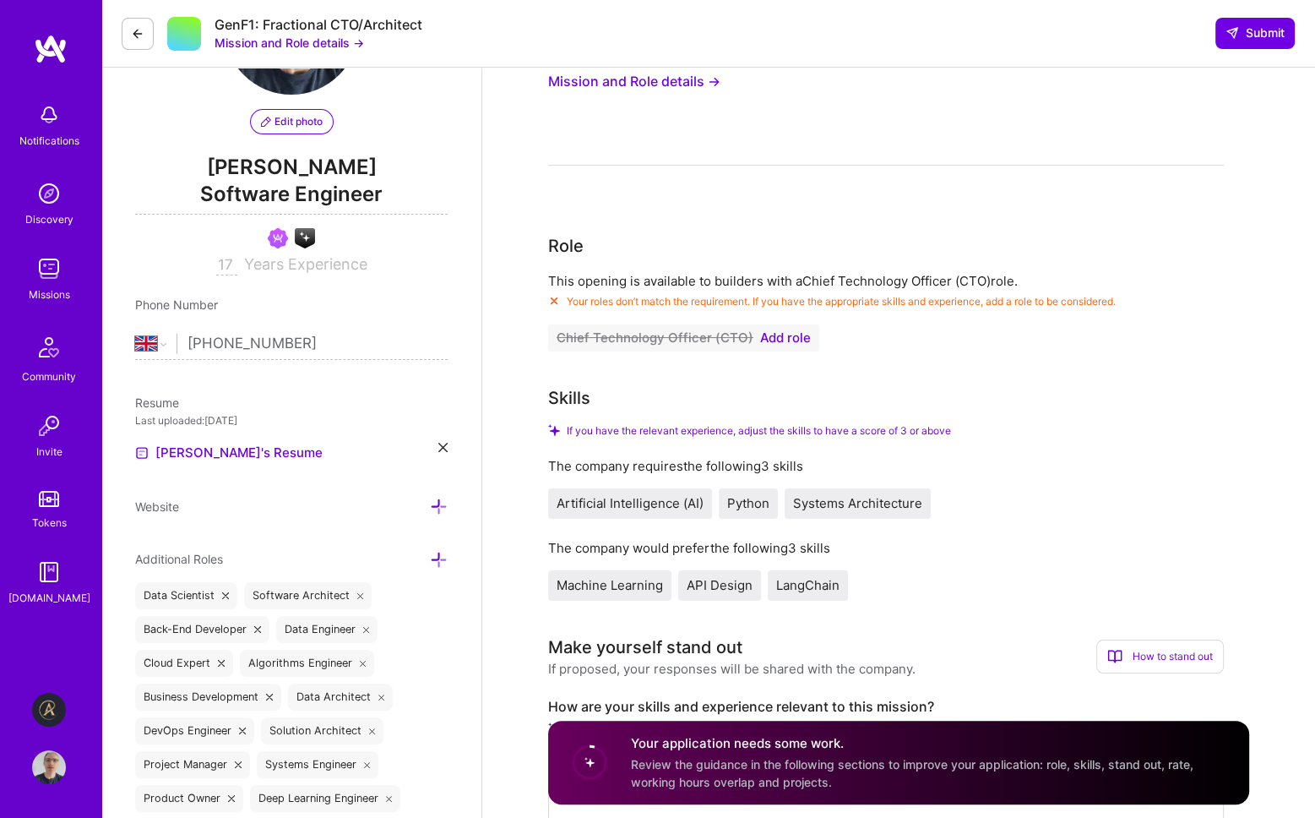
scroll to position [169, 0]
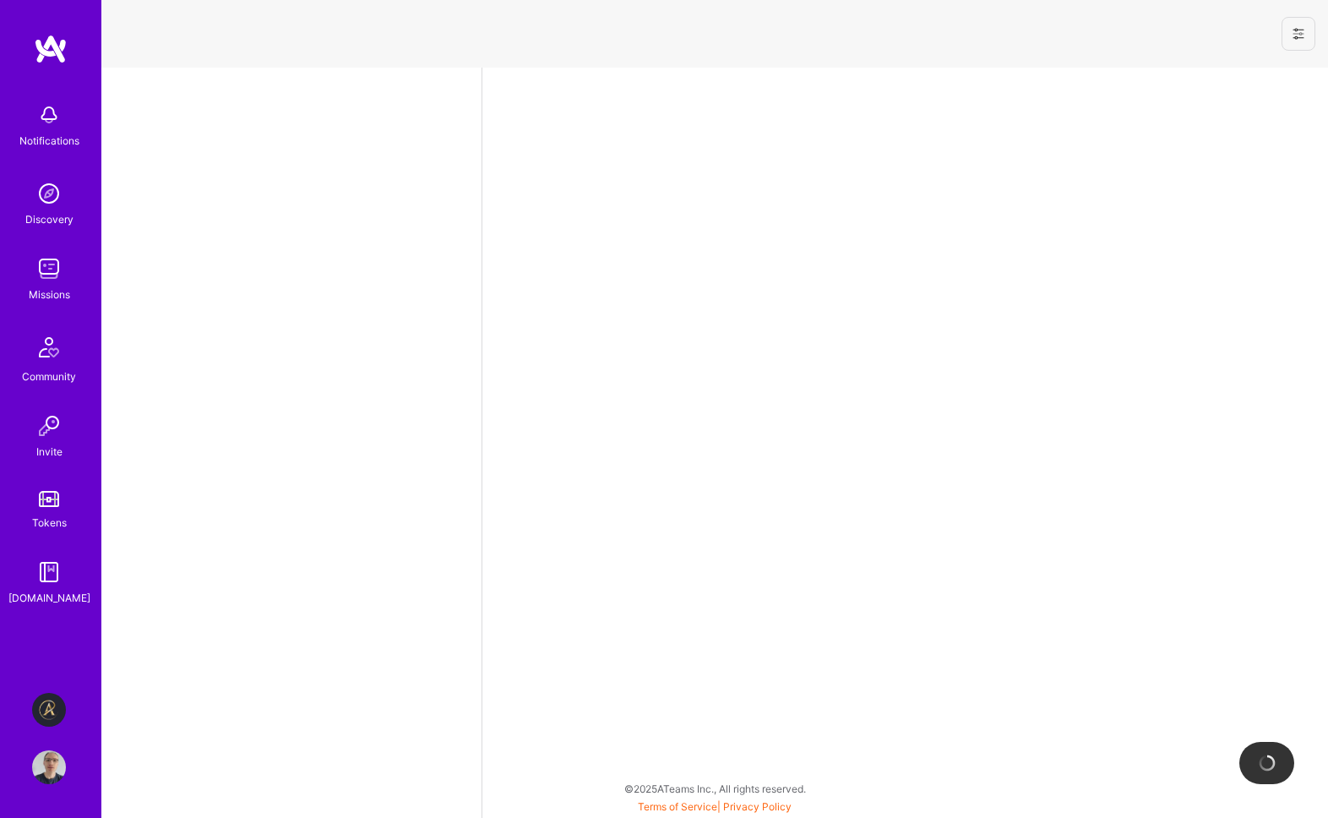
select select "GB"
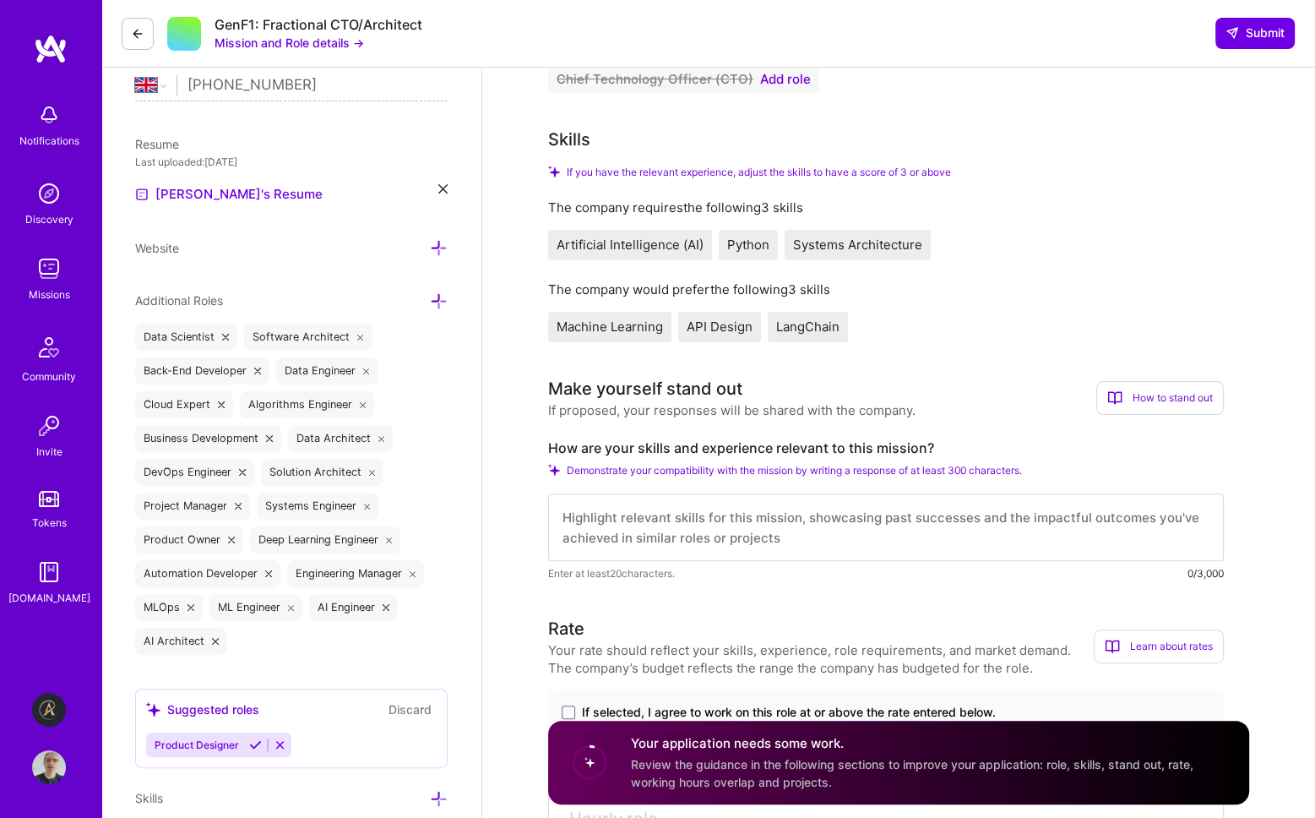
scroll to position [507, 0]
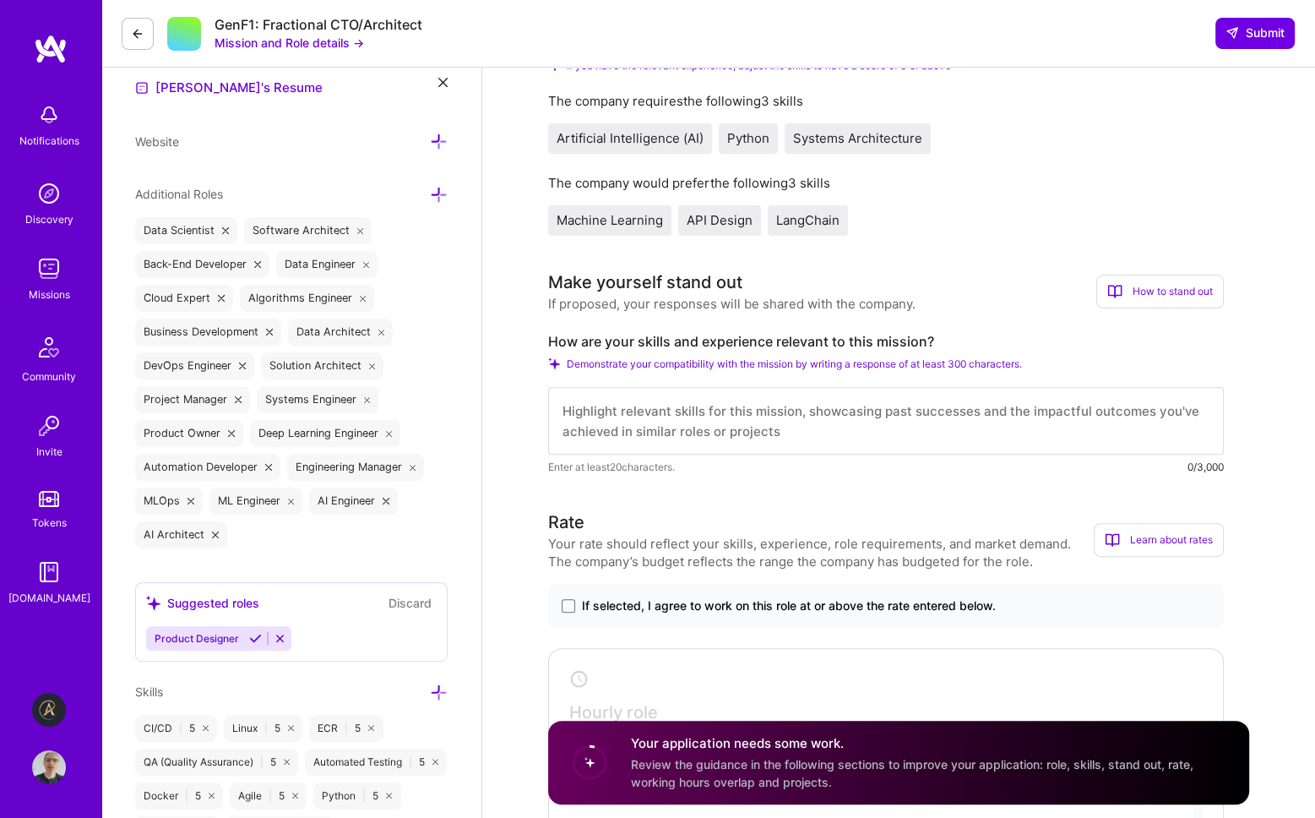
click at [430, 188] on icon at bounding box center [439, 195] width 18 height 18
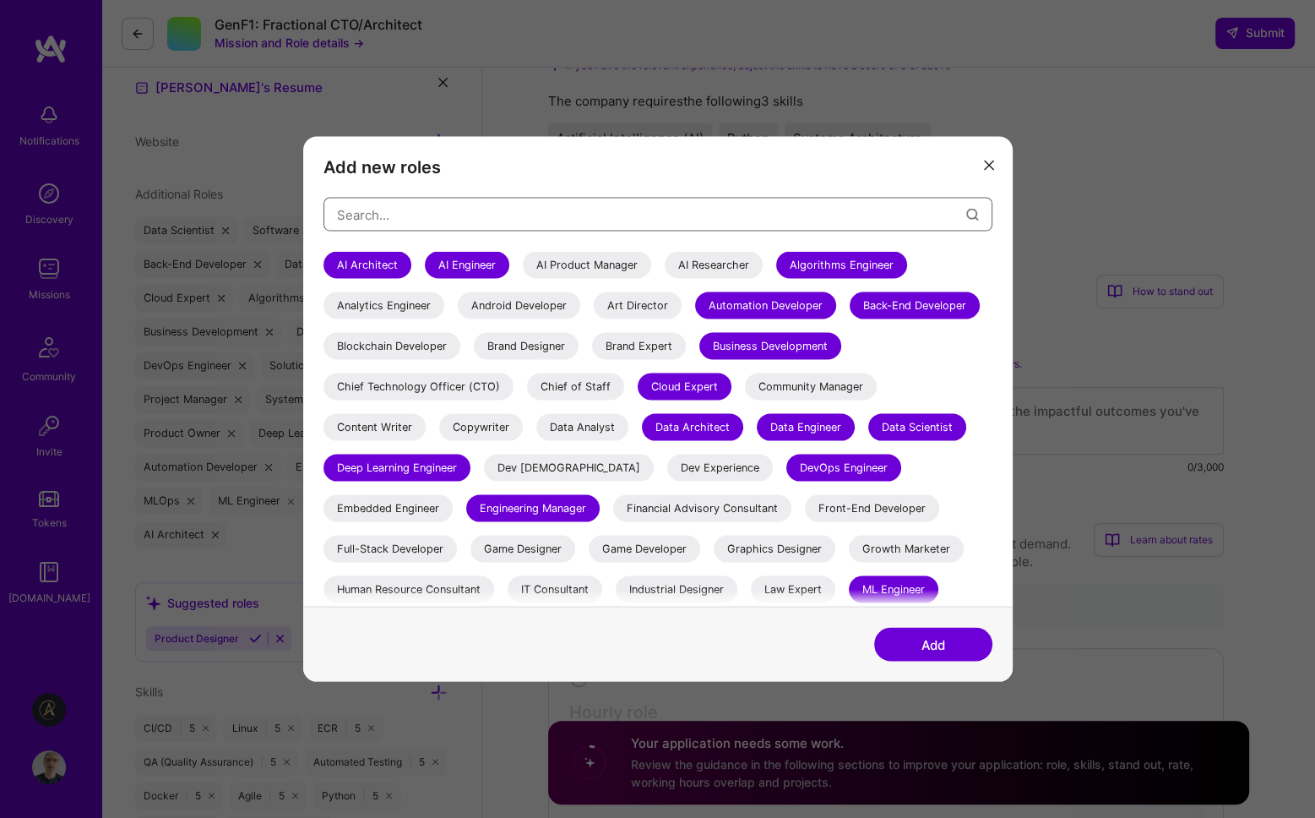
click at [450, 212] on input "modal" at bounding box center [651, 214] width 629 height 43
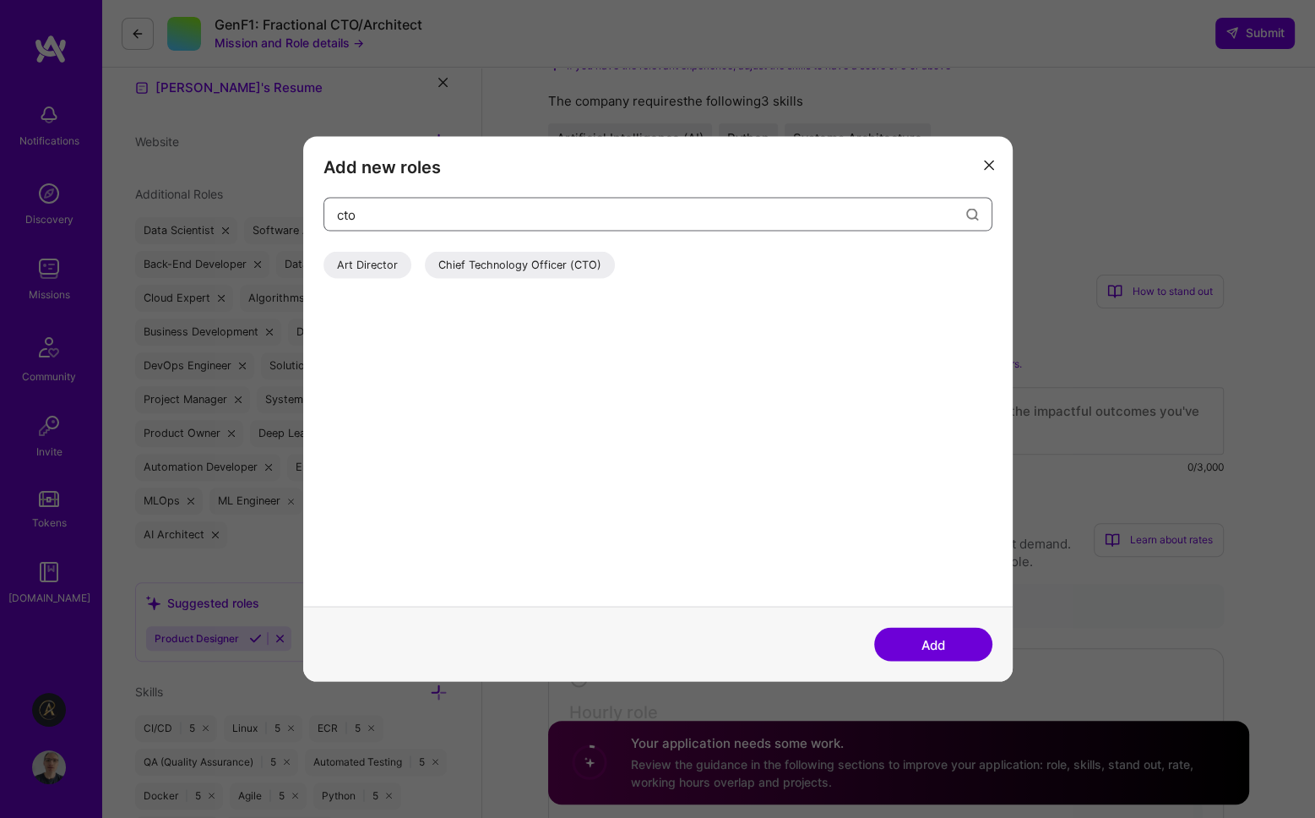
type input "cto"
click at [544, 259] on div "Chief Technology Officer (CTO)" at bounding box center [520, 265] width 190 height 27
click at [925, 642] on button "Add" at bounding box center [933, 645] width 118 height 34
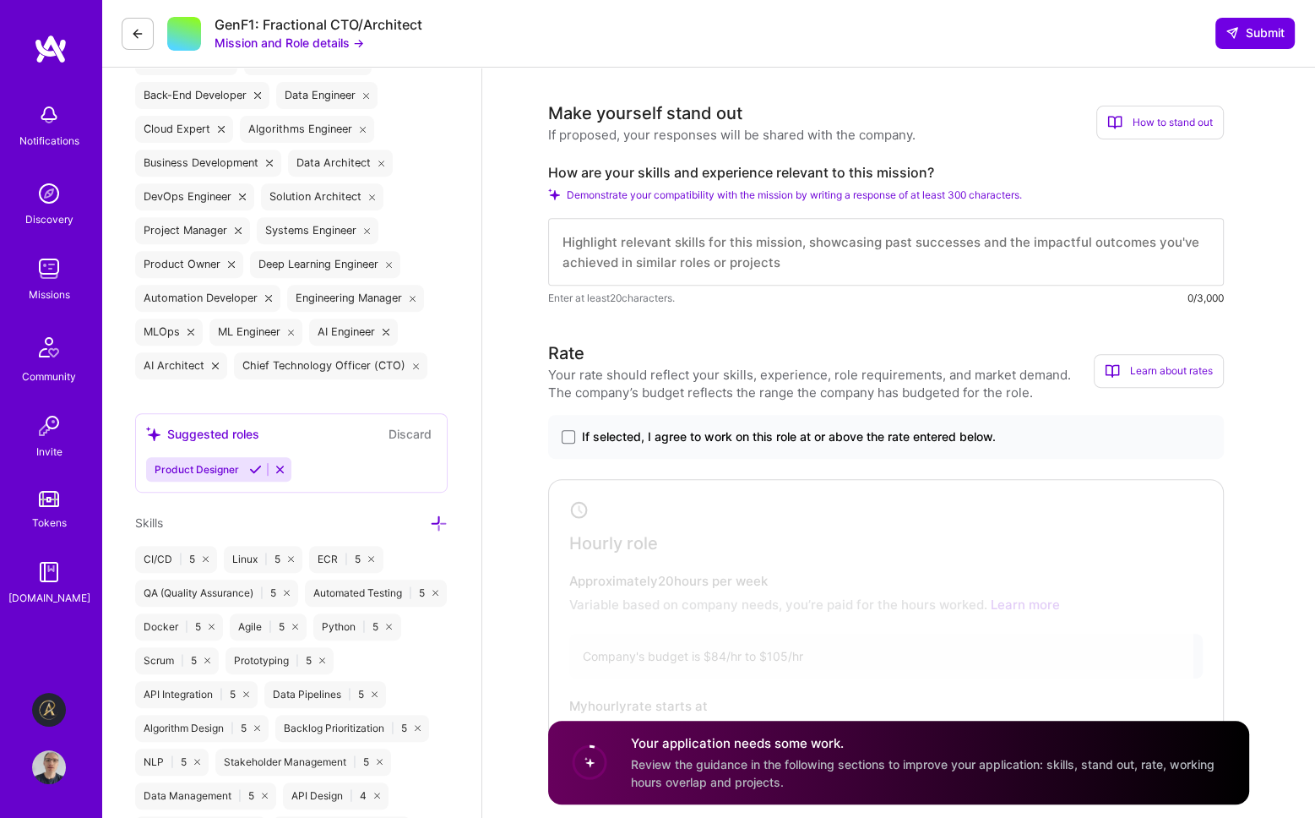
scroll to position [845, 0]
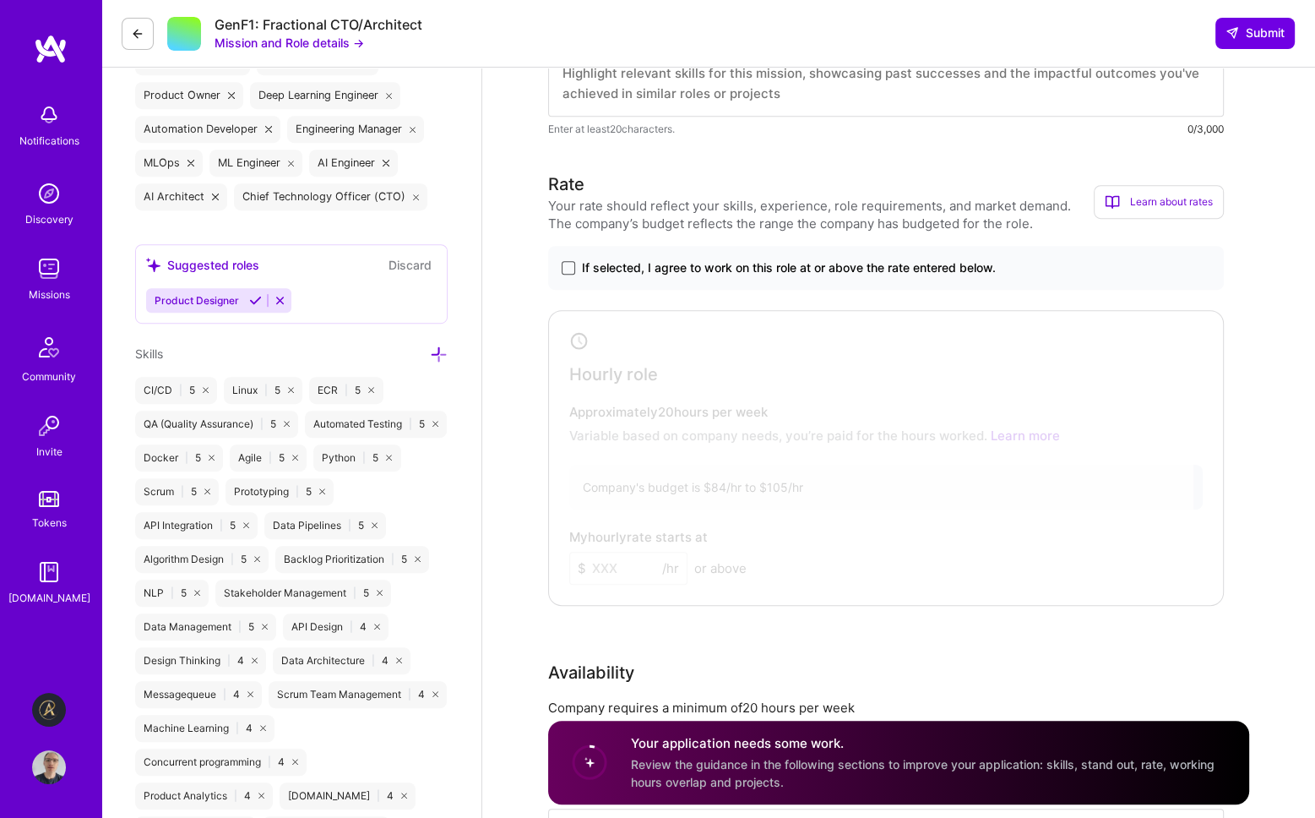
click at [566, 266] on span at bounding box center [569, 268] width 14 height 14
click at [0, 0] on input "If selected, I agree to work on this role at or above the rate entered below." at bounding box center [0, 0] width 0 height 0
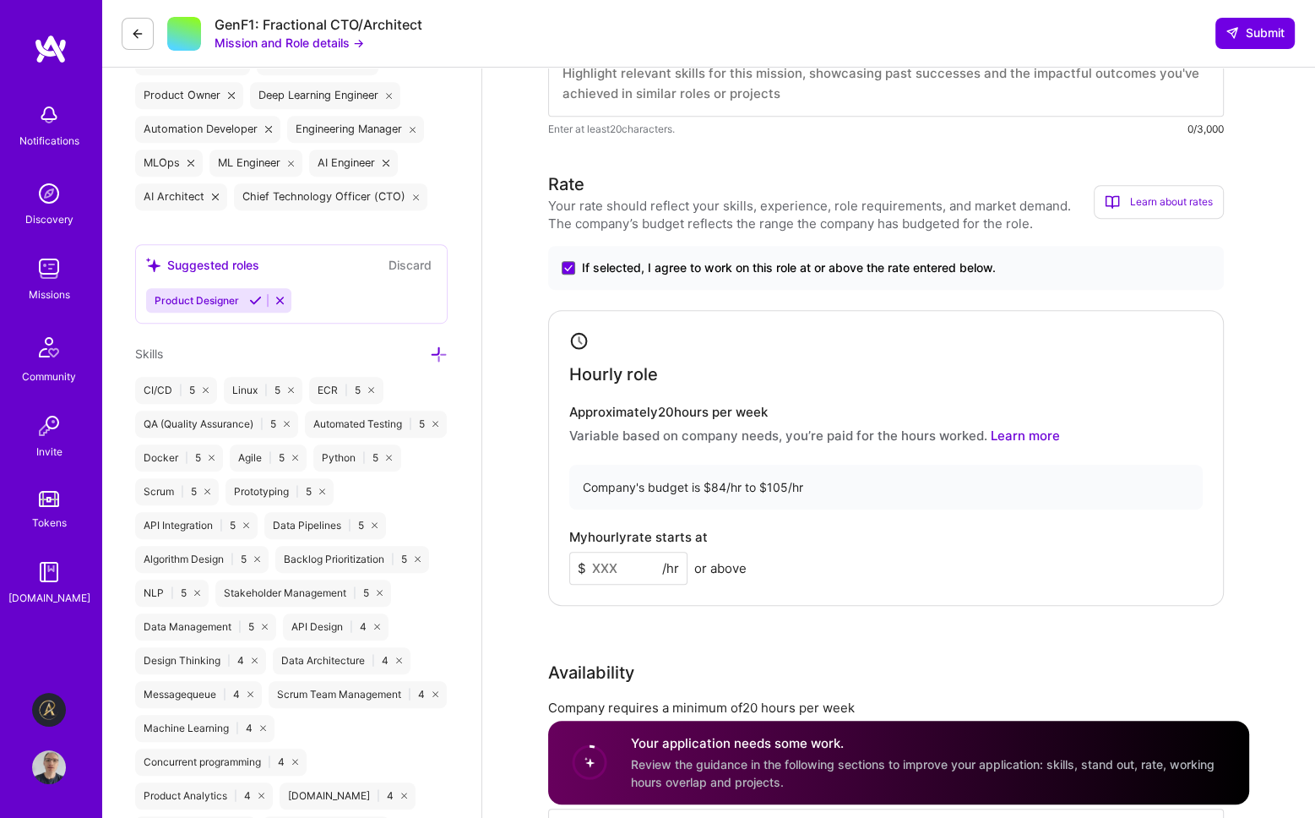
click at [633, 568] on input at bounding box center [628, 568] width 118 height 33
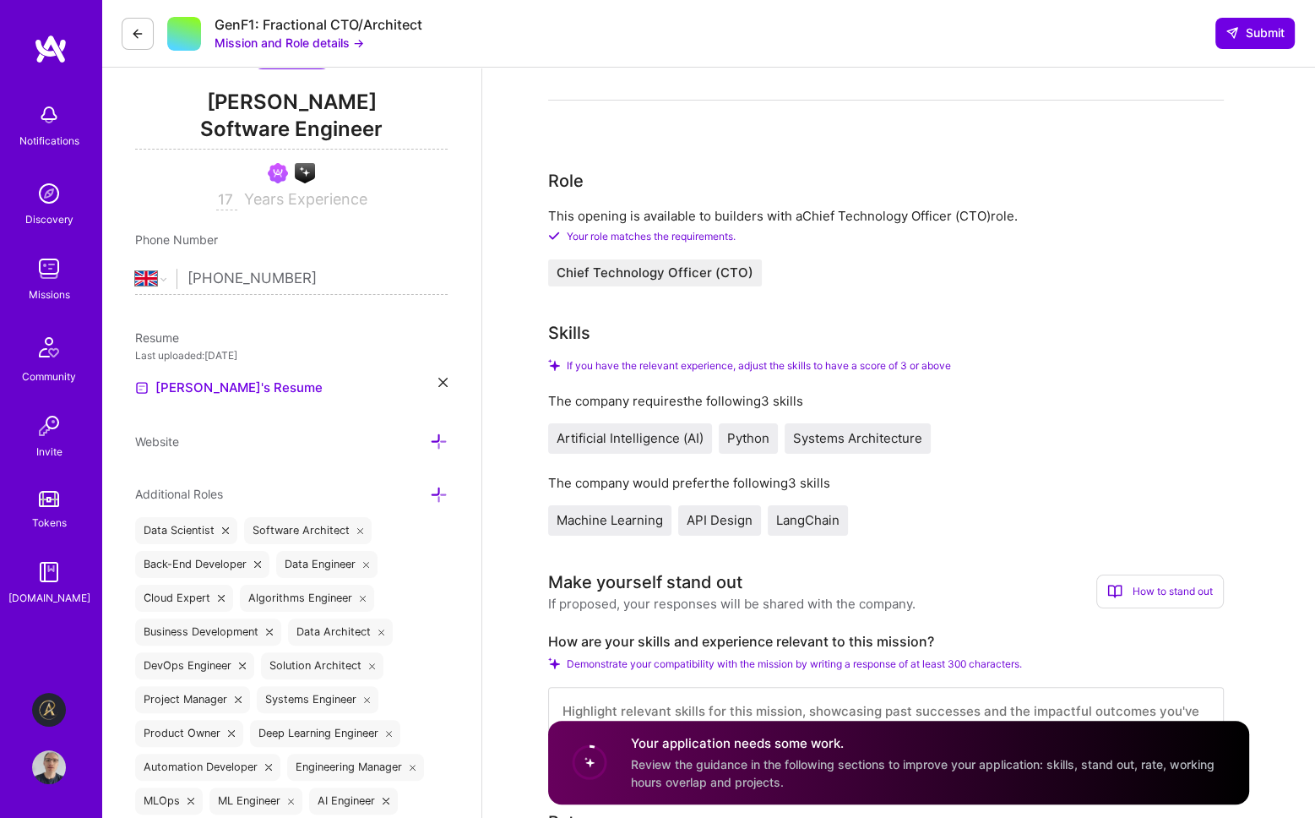
scroll to position [0, 0]
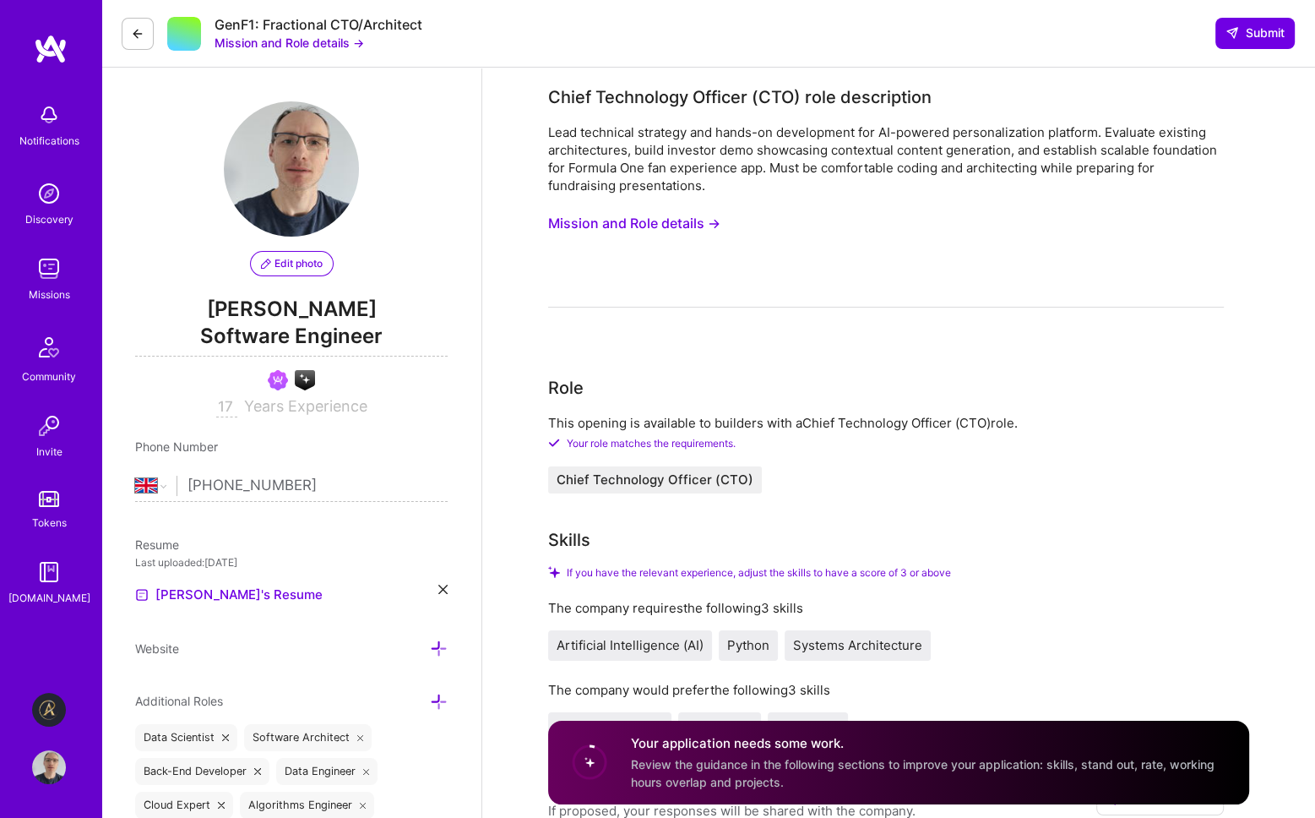
type input "150"
